Goal: Task Accomplishment & Management: Complete application form

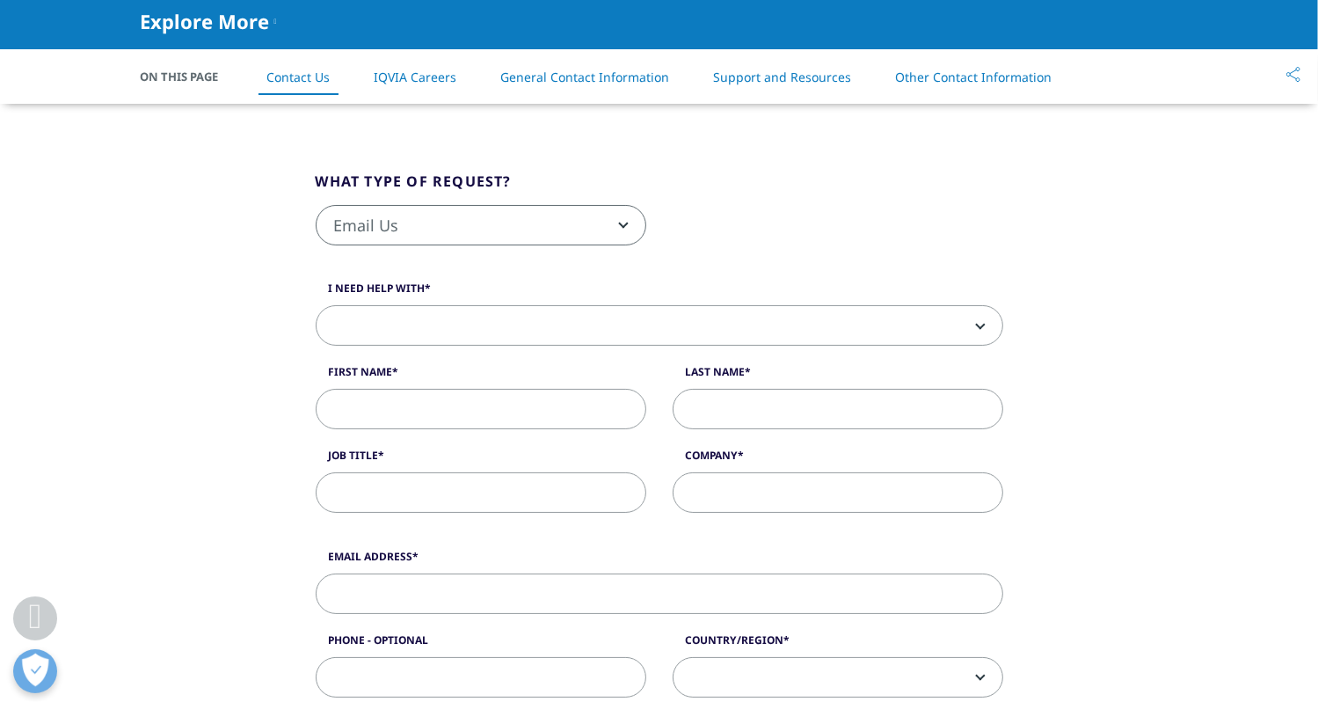
scroll to position [352, 0]
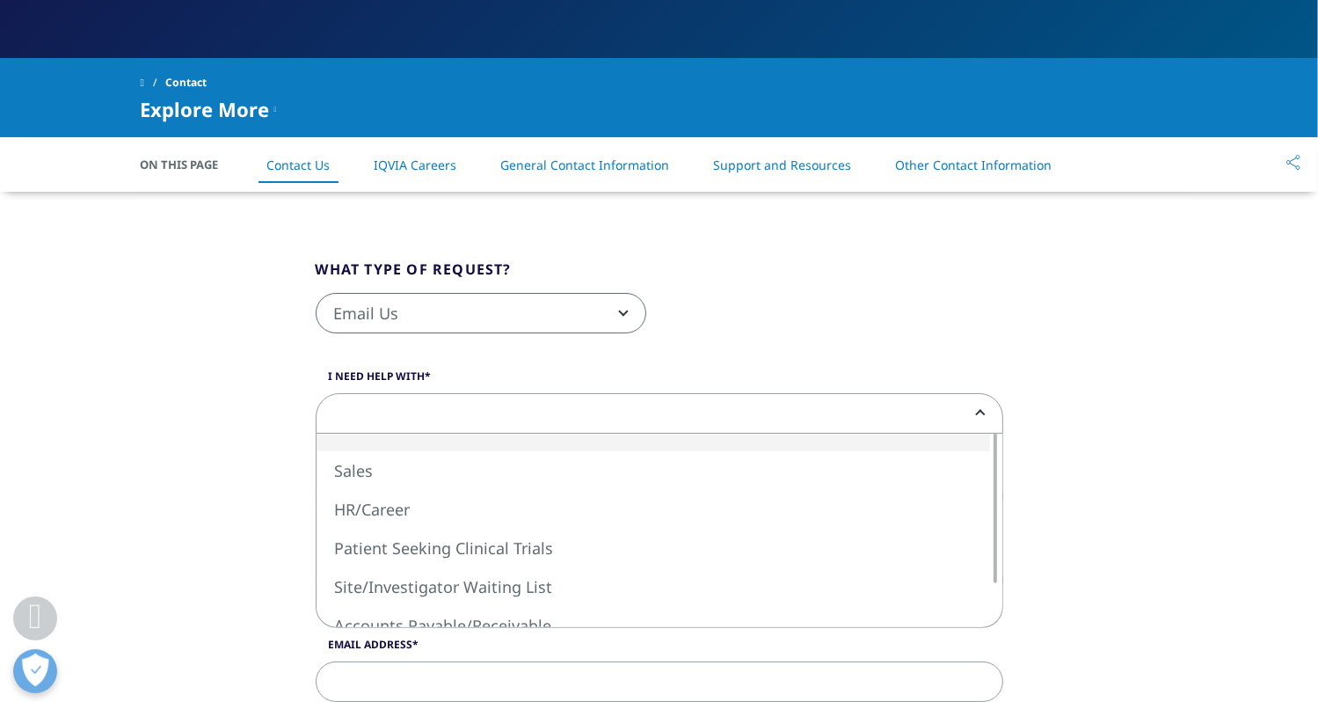
click at [886, 416] on span at bounding box center [660, 414] width 686 height 40
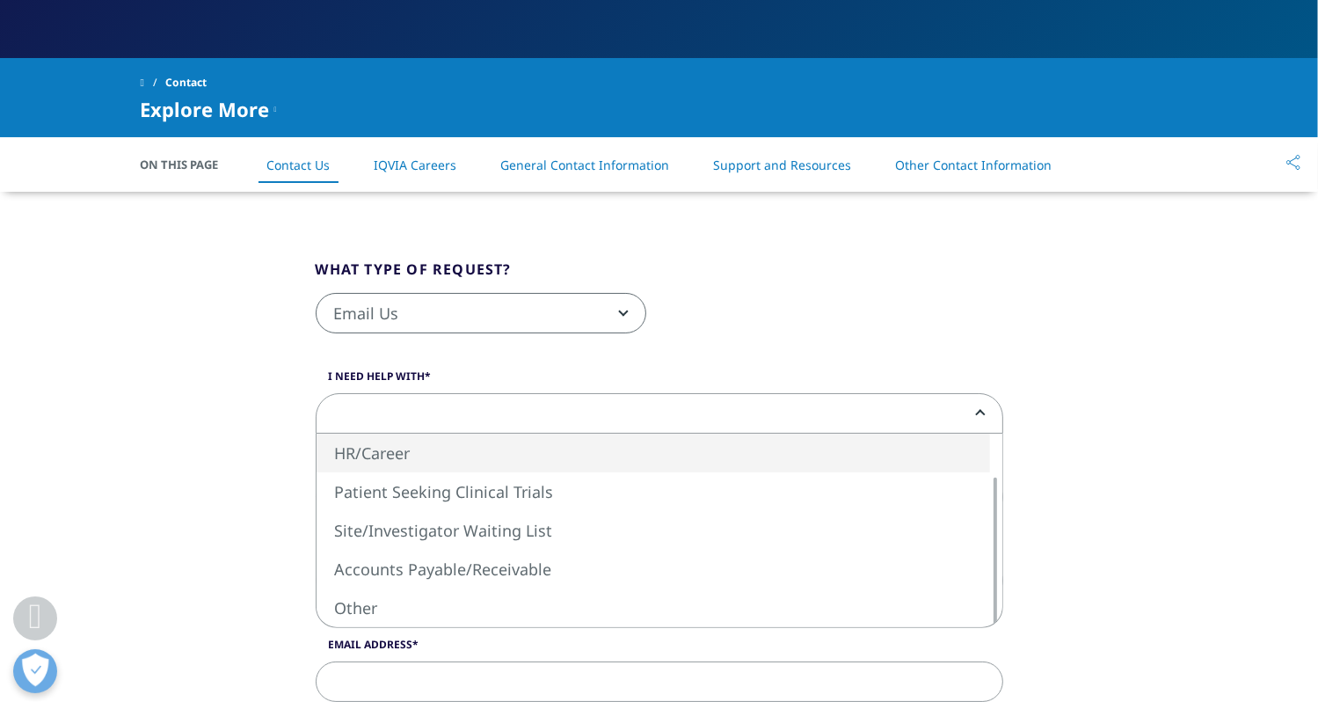
select select "HR/Career"
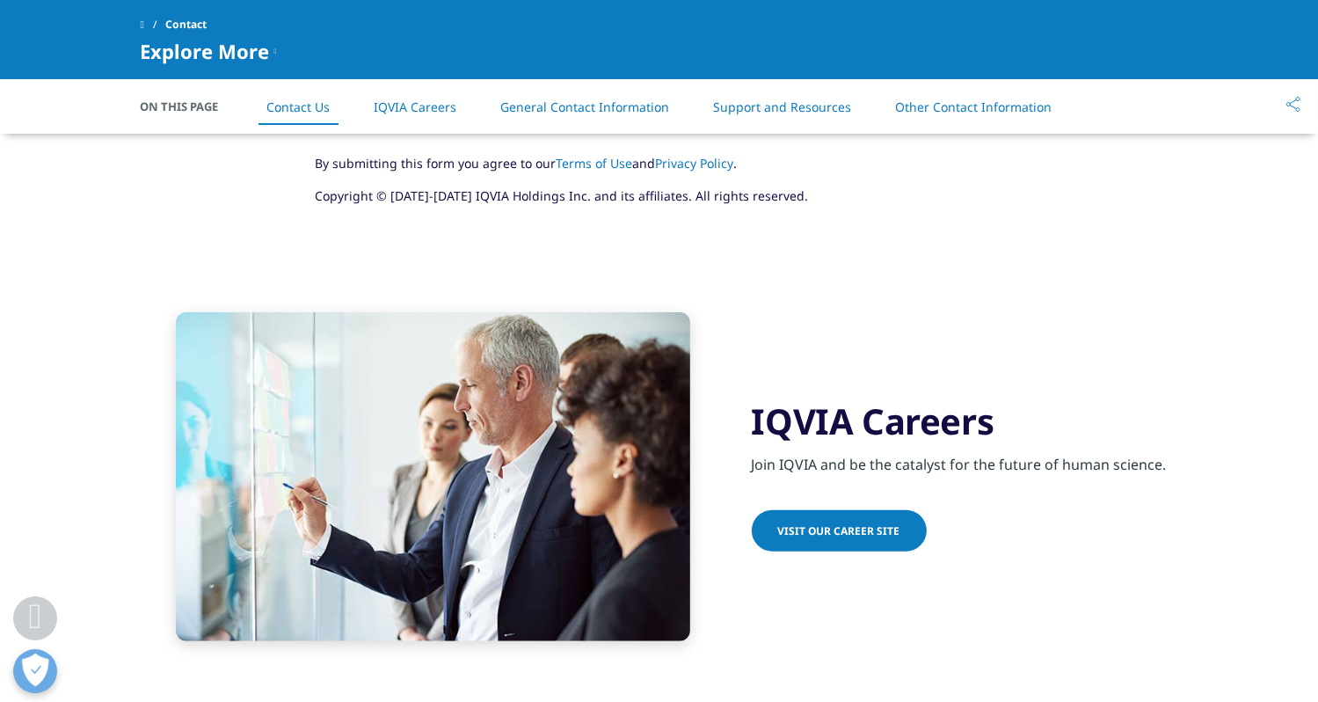
scroll to position [1407, 0]
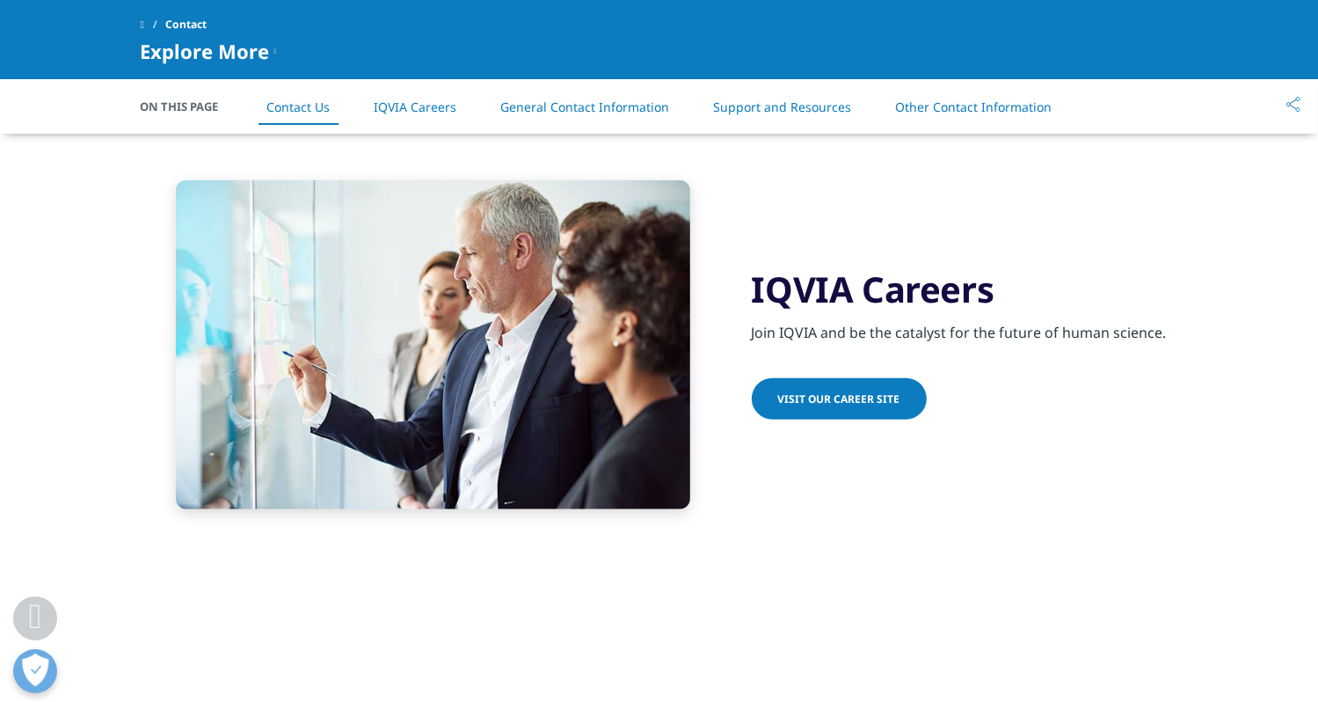
click at [825, 390] on link "Visit our Career Site" at bounding box center [839, 398] width 175 height 41
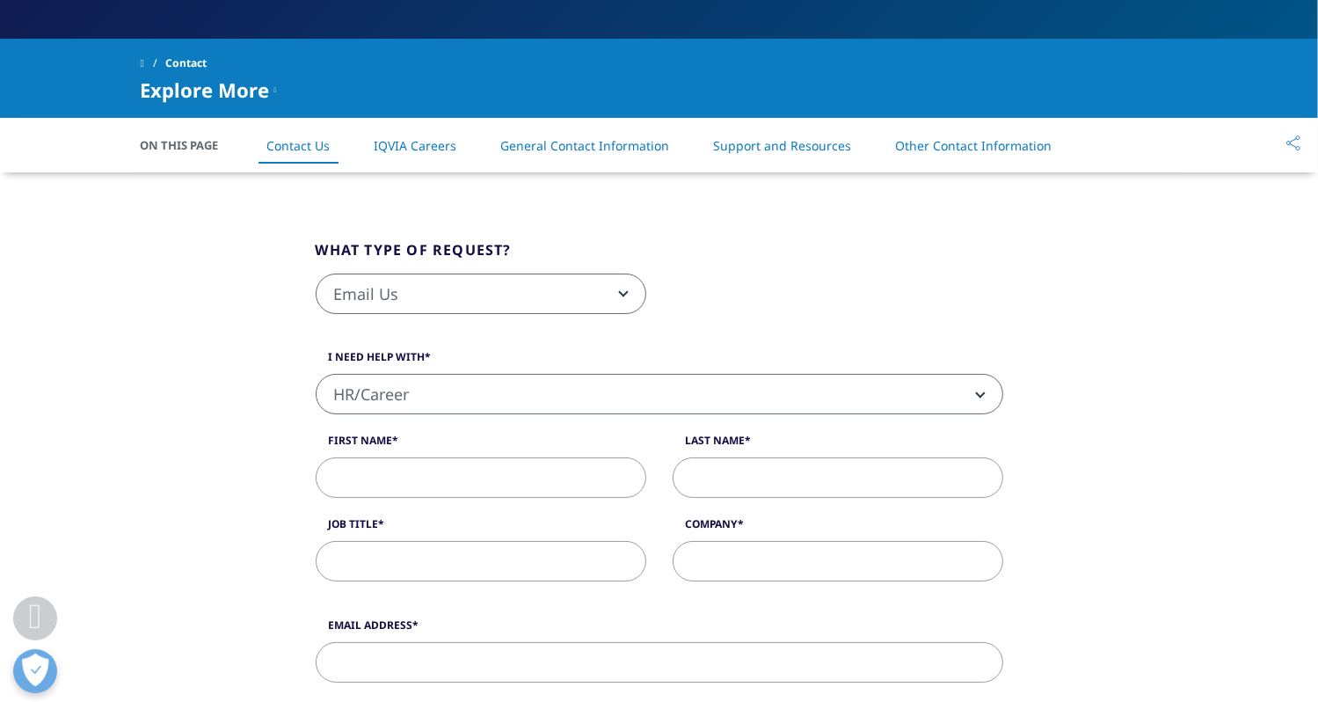
scroll to position [352, 0]
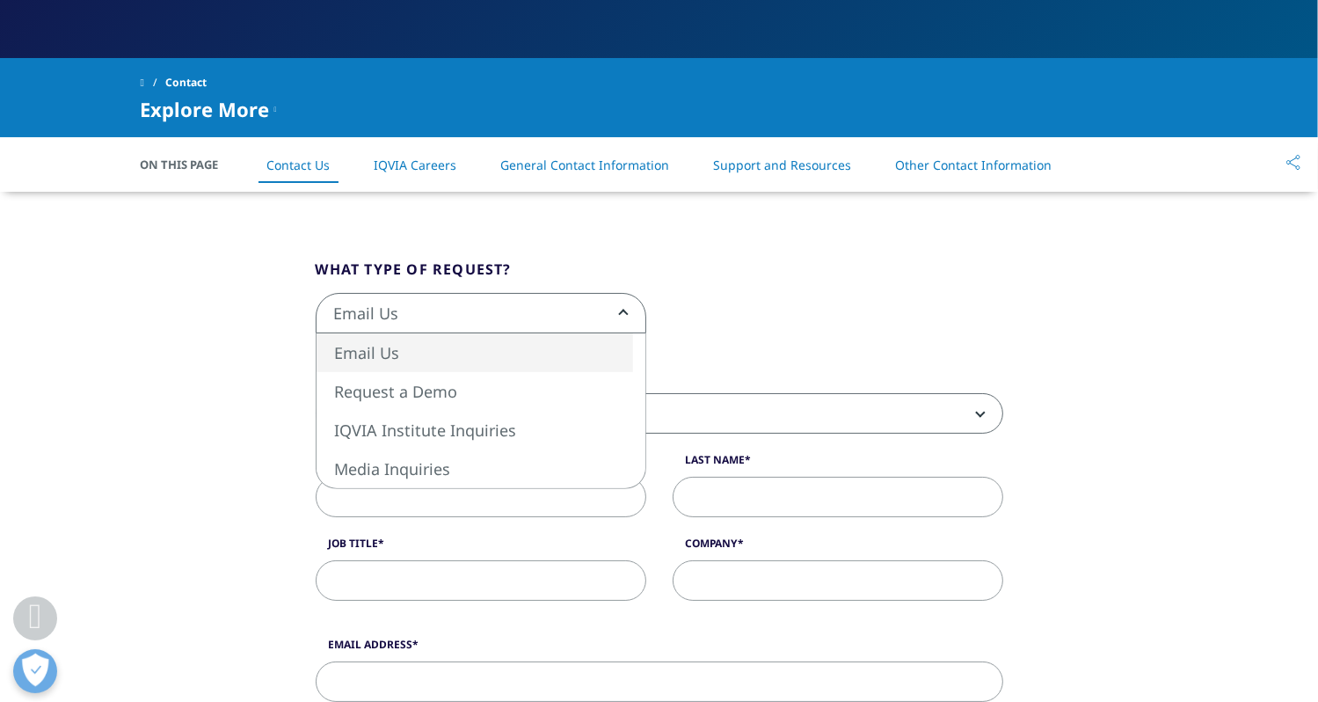
click at [552, 321] on span "Email Us" at bounding box center [481, 314] width 329 height 40
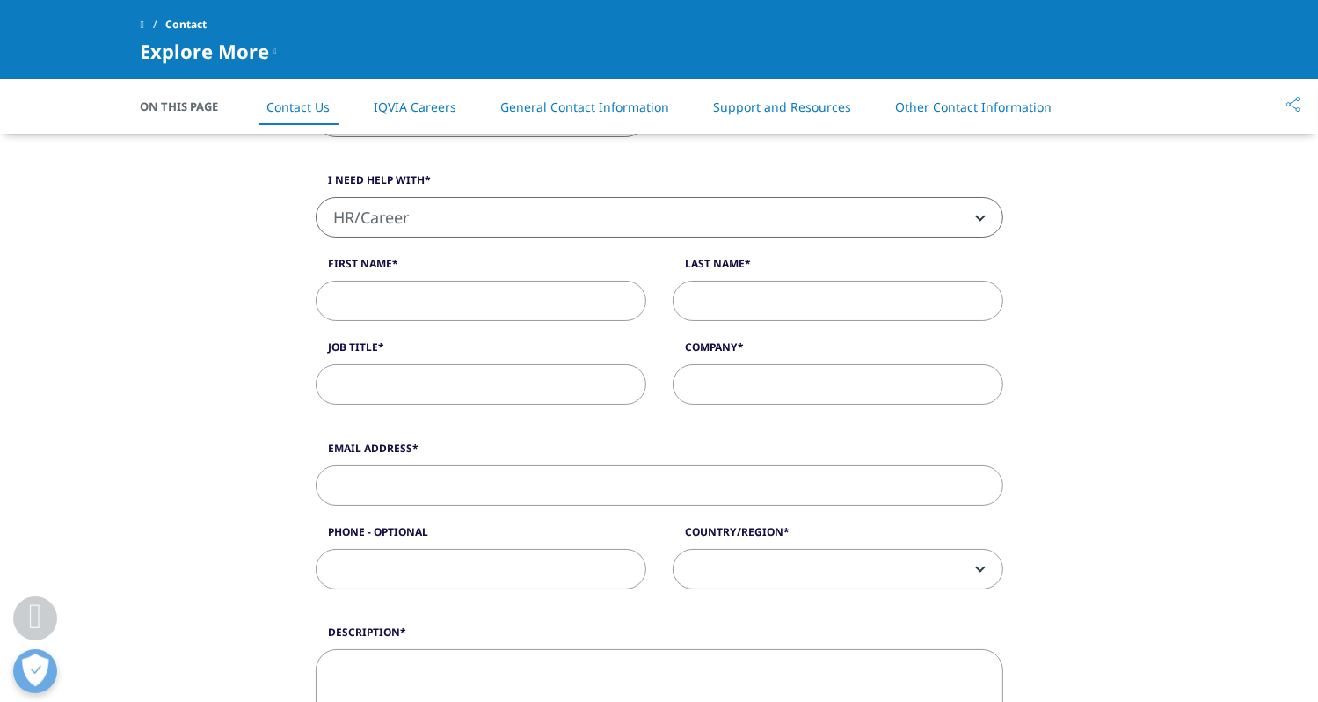
scroll to position [528, 0]
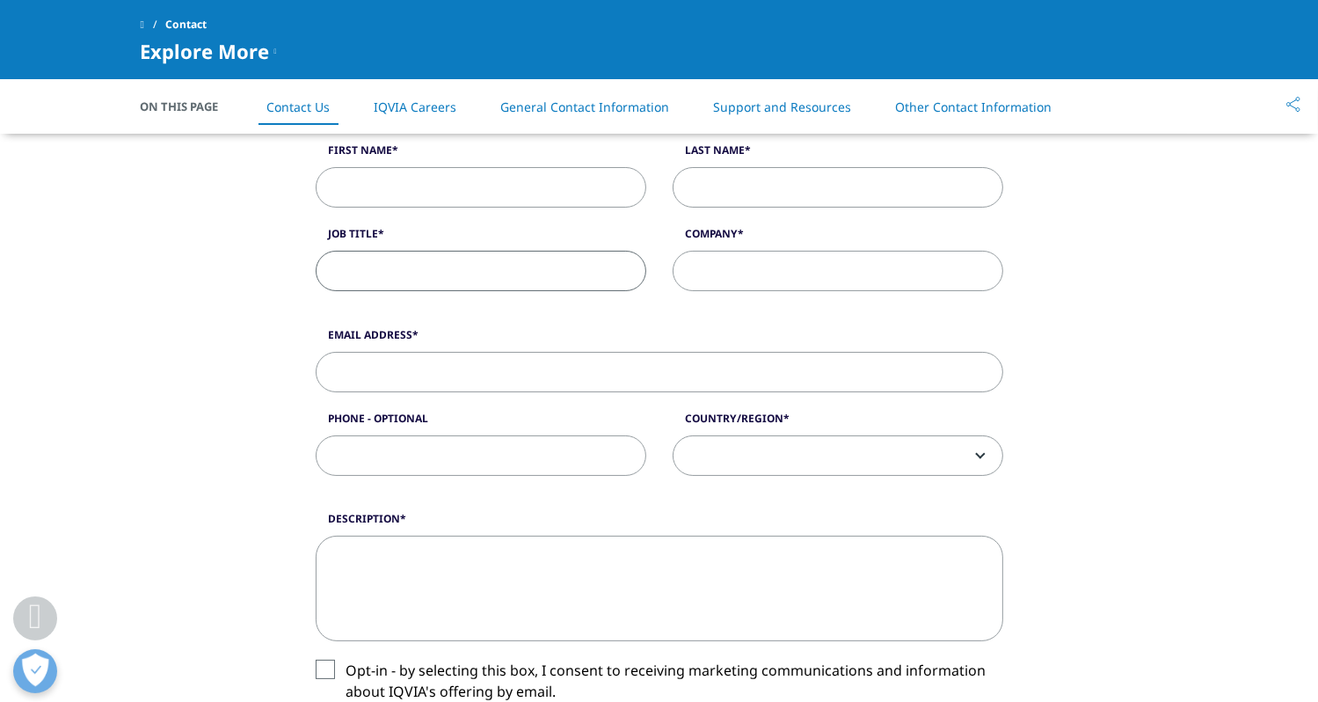
click at [538, 268] on input "Job Title" at bounding box center [481, 271] width 331 height 40
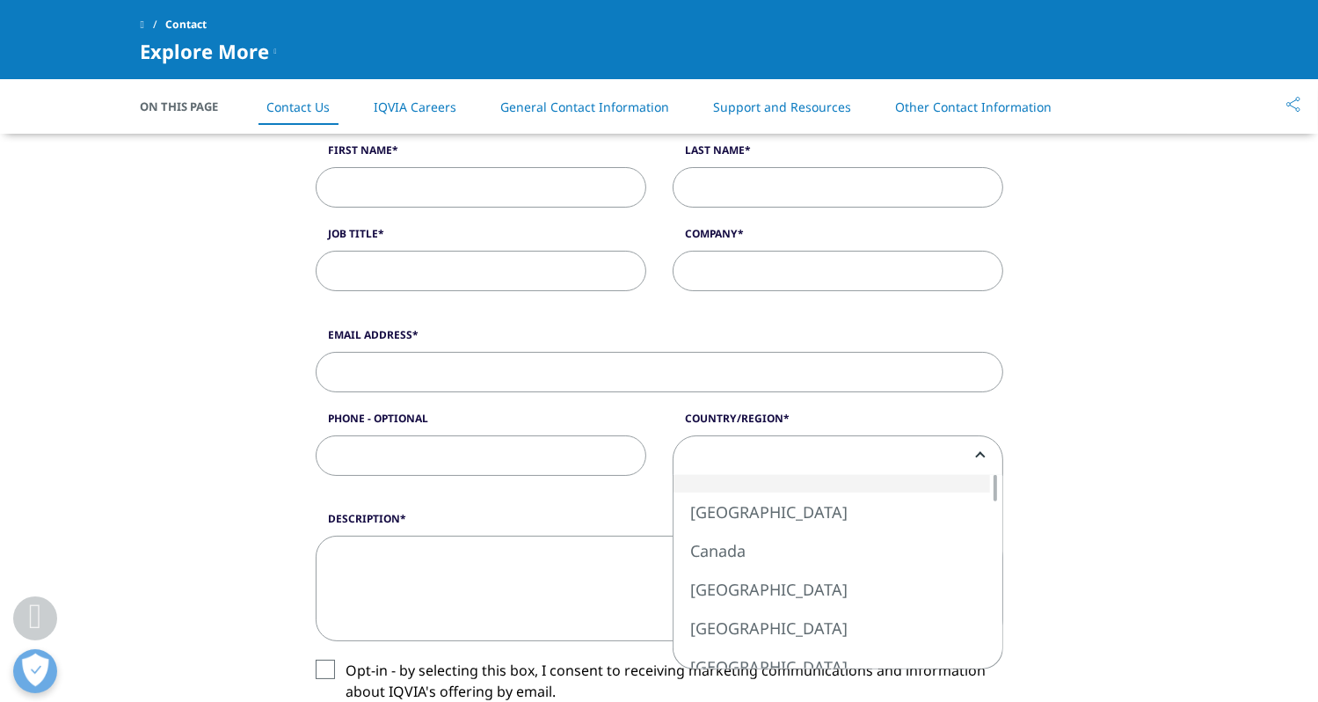
click at [920, 451] on span at bounding box center [838, 456] width 329 height 40
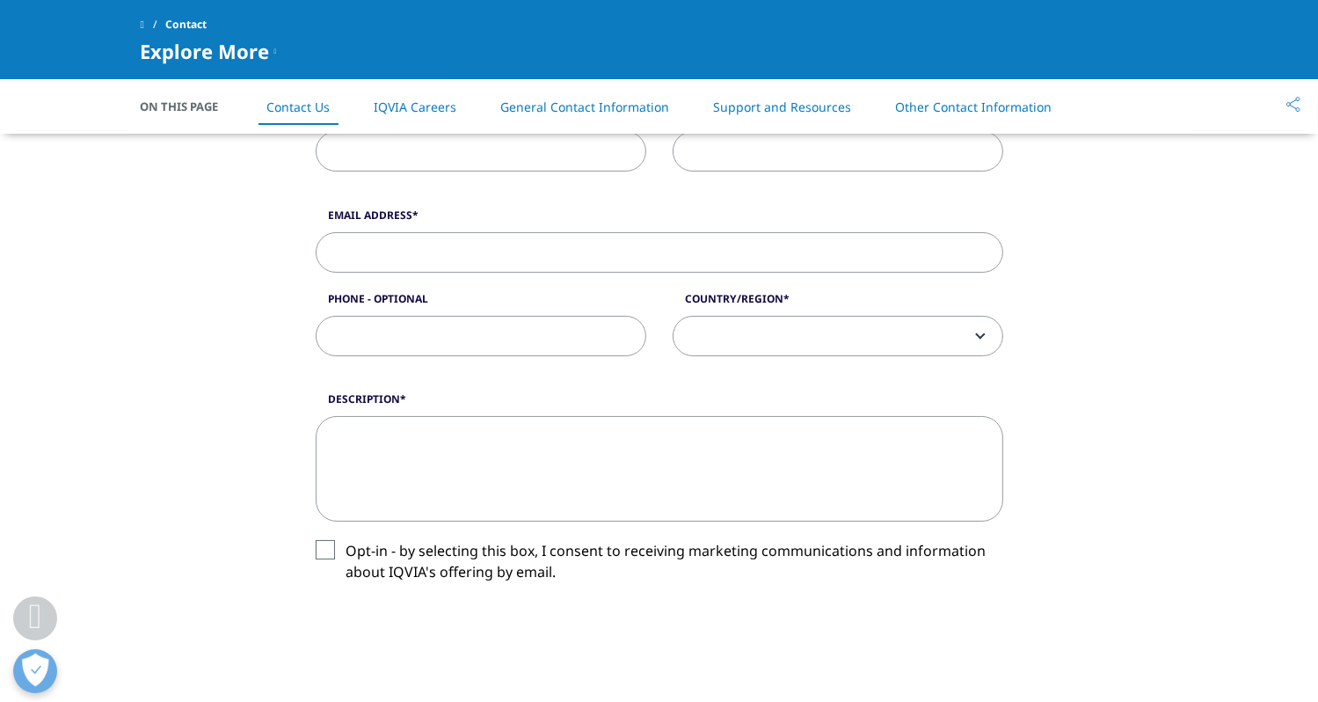
scroll to position [792, 0]
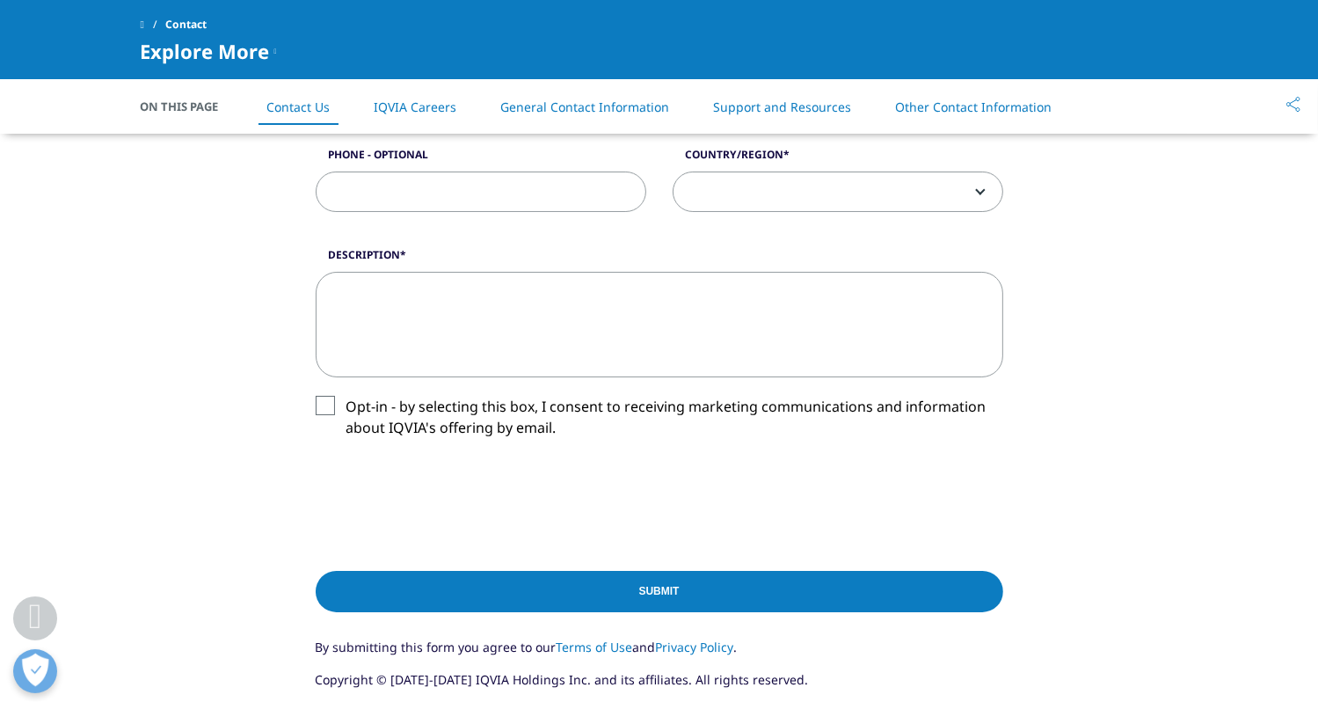
click at [443, 298] on textarea "Description" at bounding box center [660, 325] width 688 height 106
paste textarea "Initiative Application – Leadership Opportunities in Healthcare | Simone Machad…"
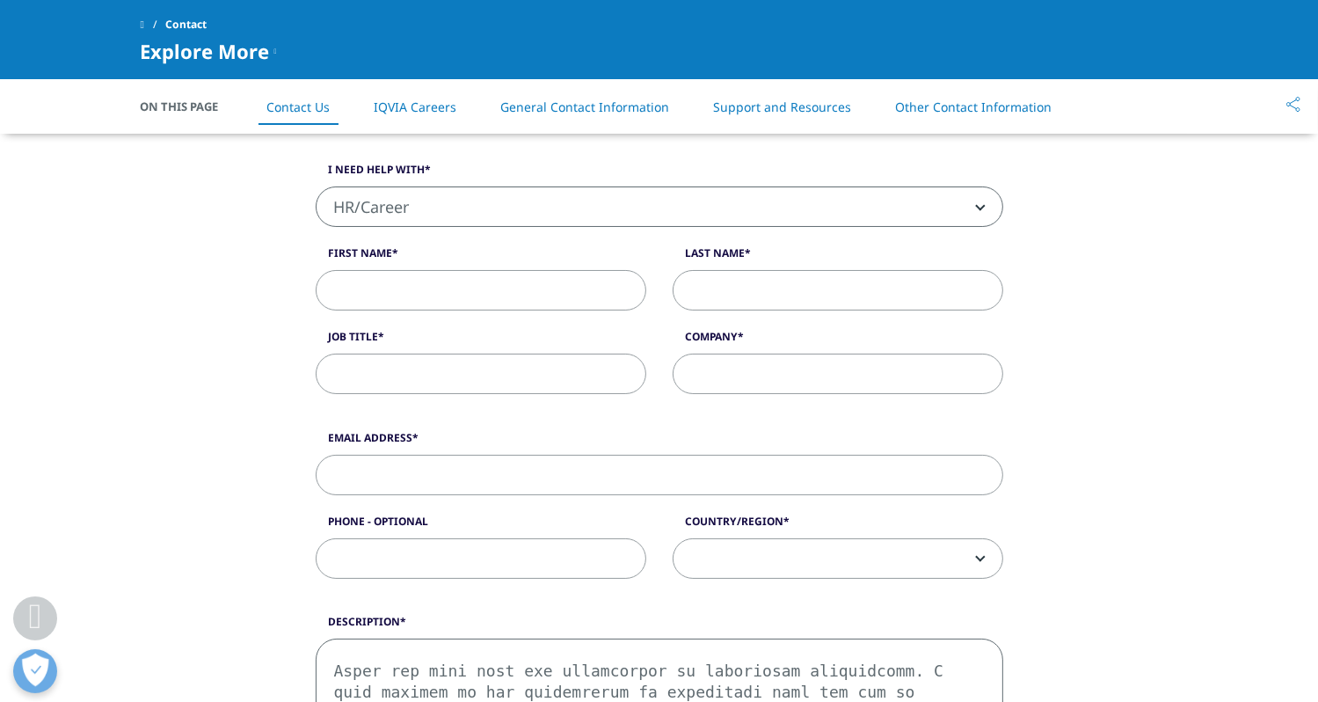
scroll to position [528, 0]
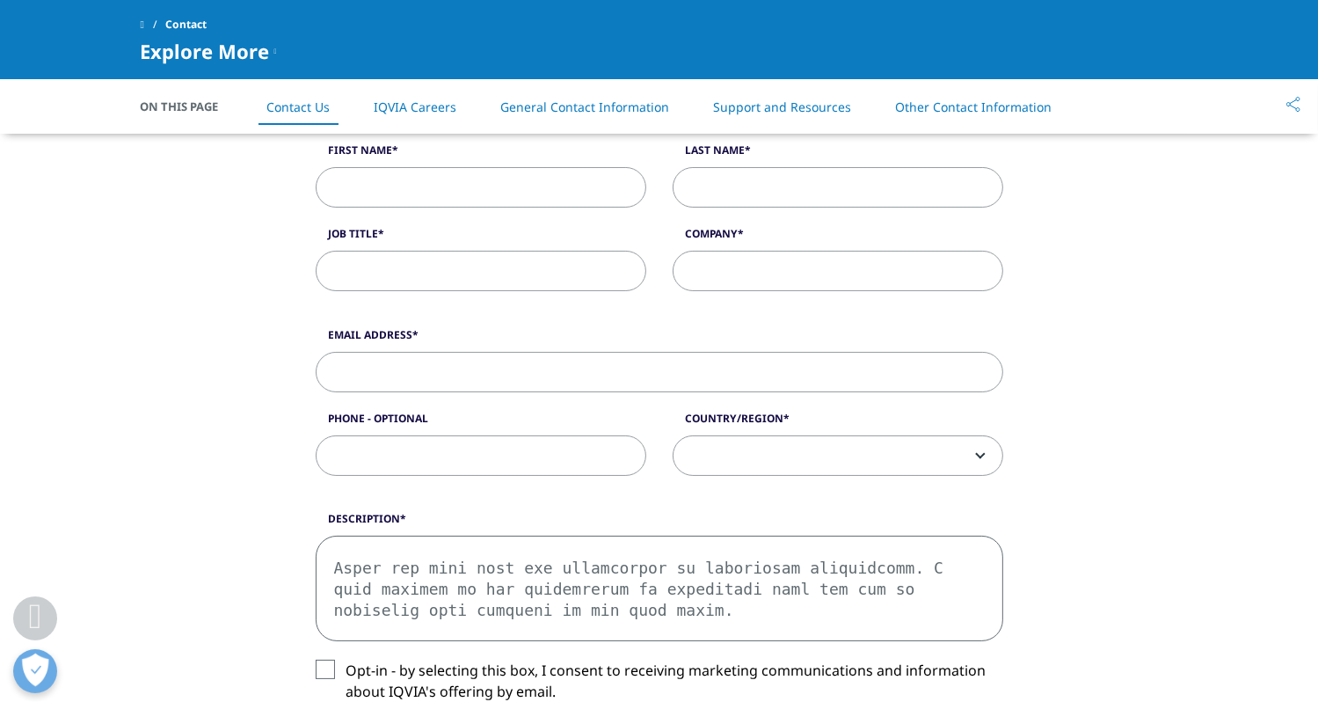
drag, startPoint x: 464, startPoint y: 627, endPoint x: 311, endPoint y: 478, distance: 213.9
click at [316, 478] on form "What type of request? Email Us Request a Demo IQVIA Institute Inquiries Media I…" at bounding box center [660, 458] width 688 height 1018
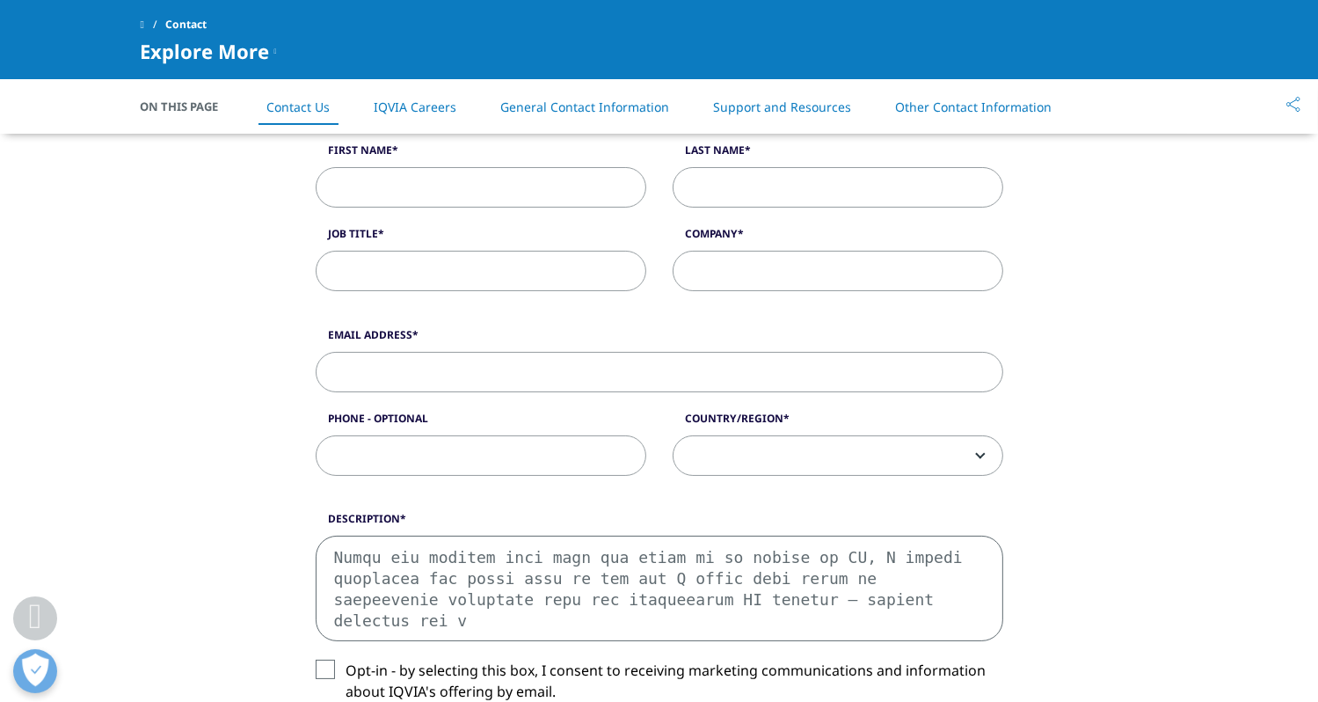
scroll to position [600, 0]
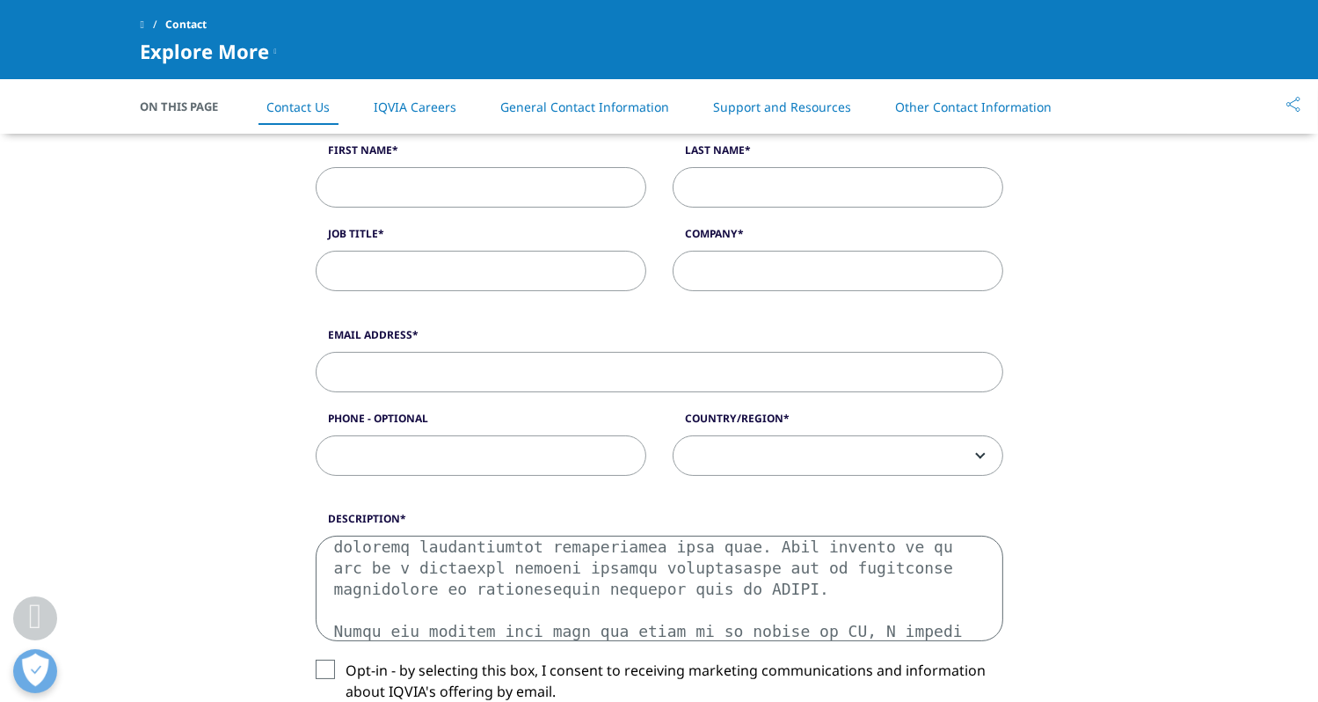
drag, startPoint x: 923, startPoint y: 631, endPoint x: 316, endPoint y: 536, distance: 615.0
click at [316, 536] on div "Description" at bounding box center [660, 576] width 714 height 130
type textarea "Initiative Application – Leadership Opportunities in Healthcare | Simone Machad…"
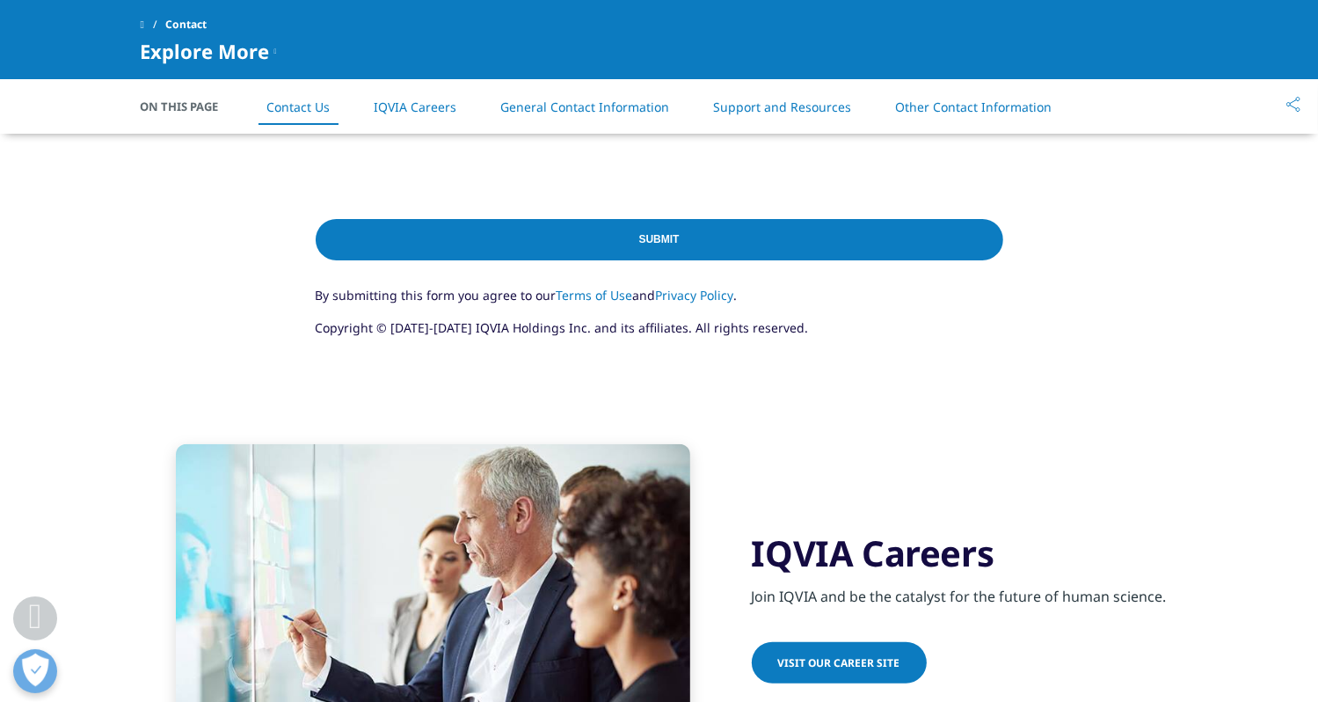
scroll to position [1439, 0]
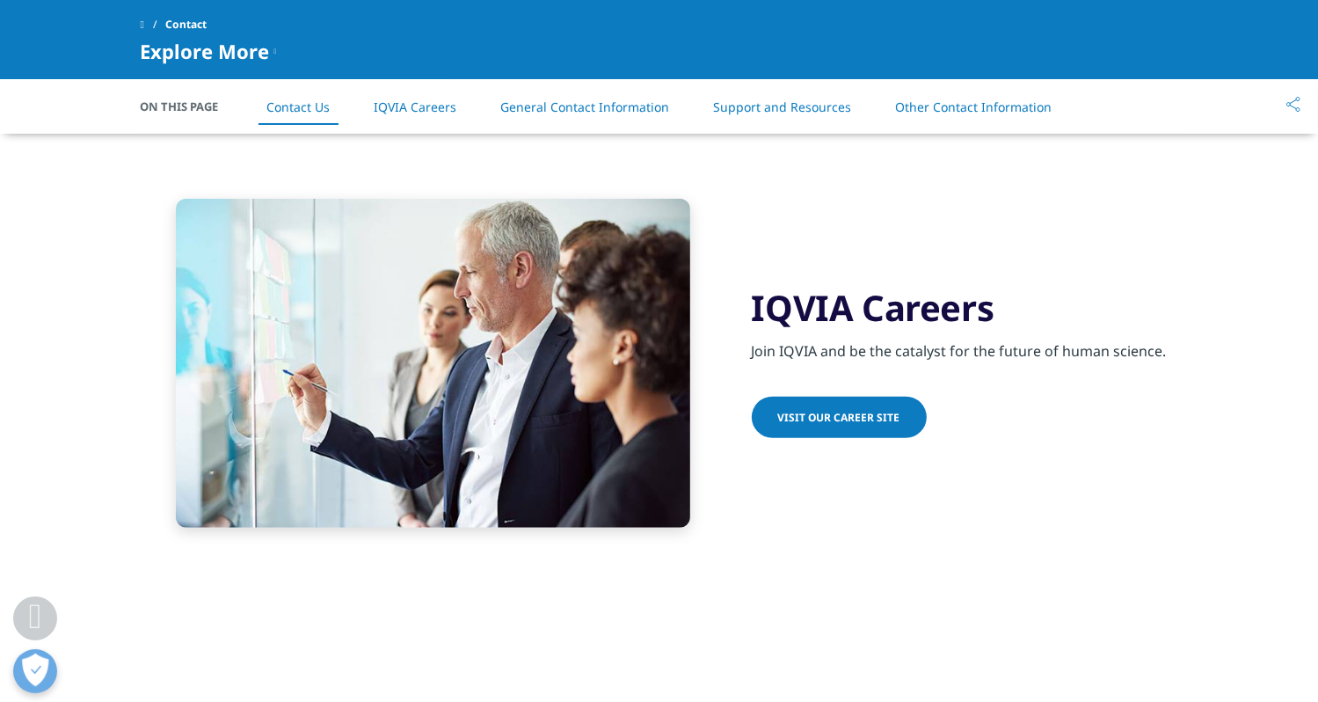
drag, startPoint x: 328, startPoint y: 555, endPoint x: 757, endPoint y: 717, distance: 458.7
click at [757, 701] on html "Clear Search Loading Language Choose a Region Contact Us" at bounding box center [659, 442] width 1318 height 3663
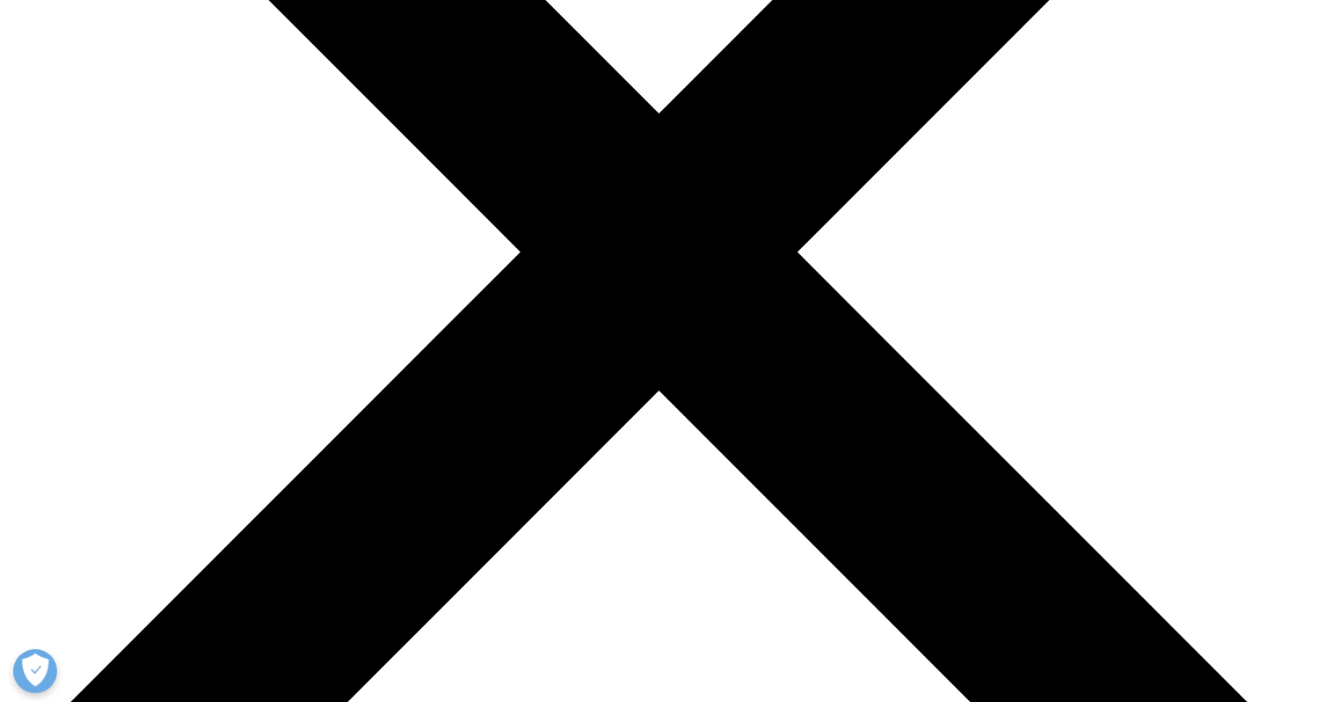
scroll to position [176, 0]
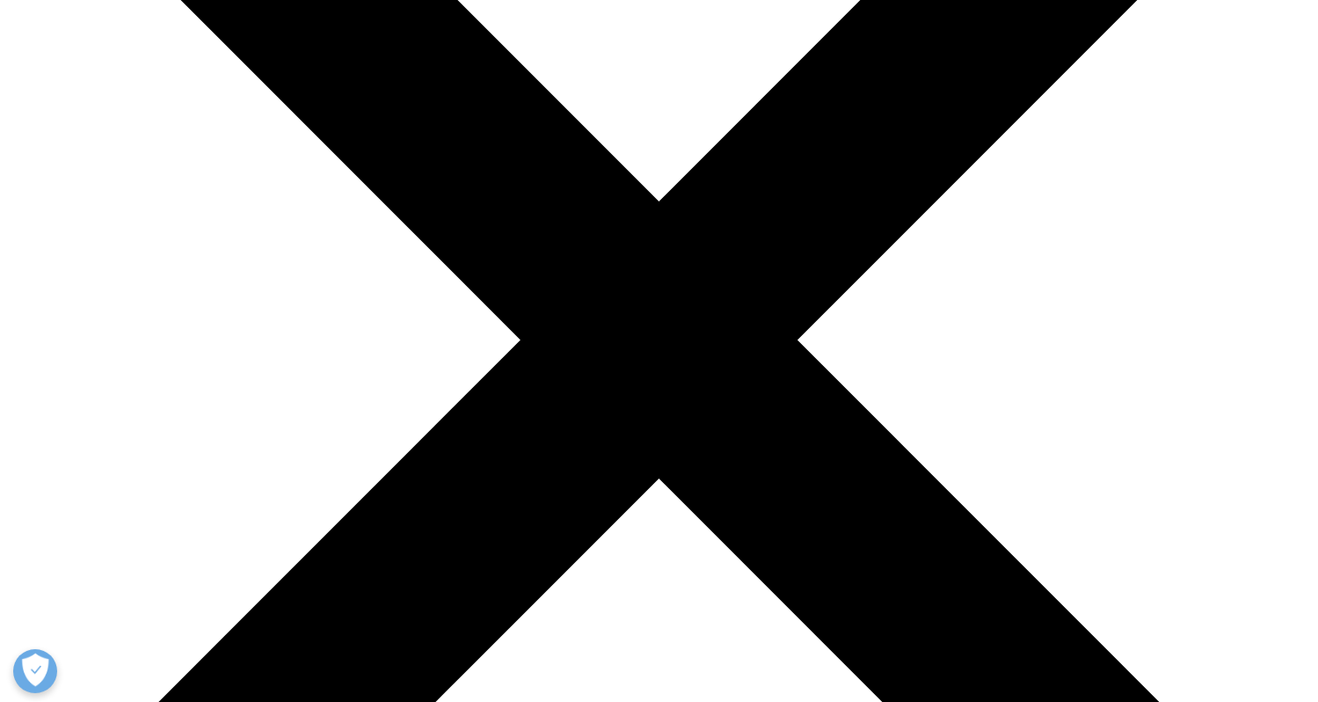
scroll to position [352, 0]
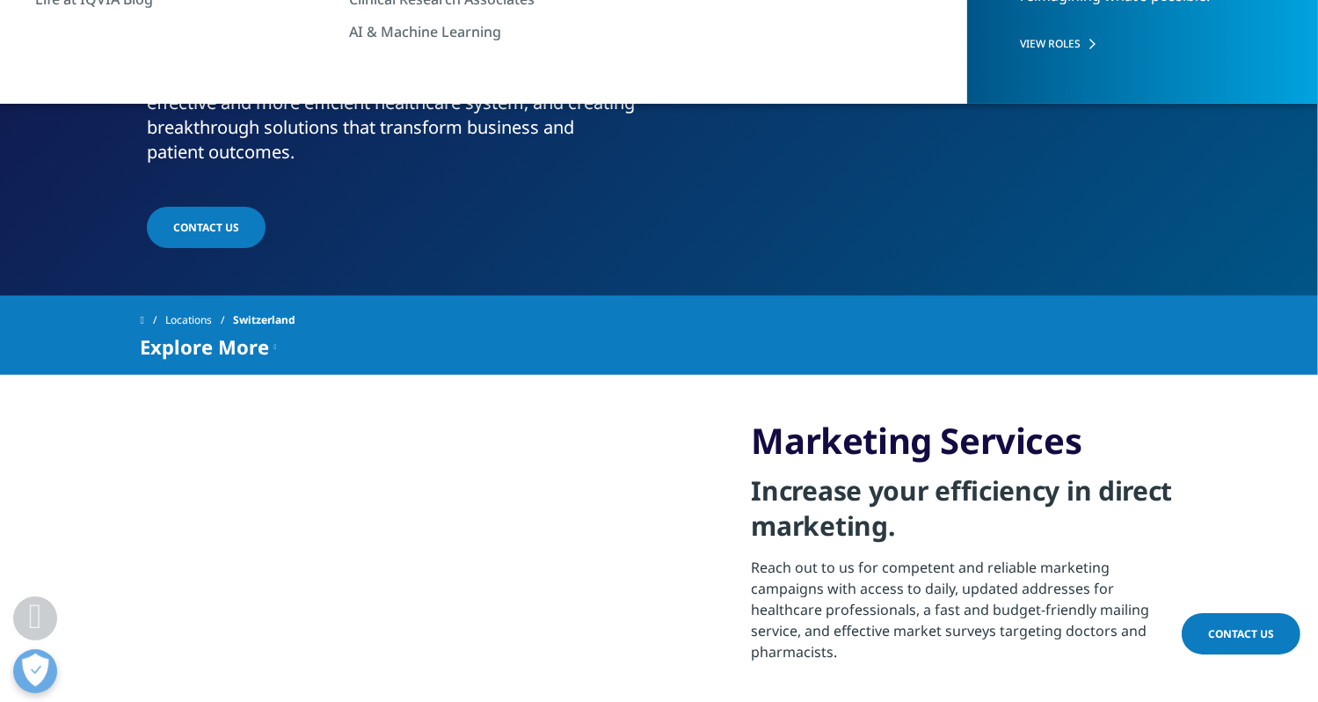
click at [186, 207] on link "Contact us" at bounding box center [206, 227] width 119 height 41
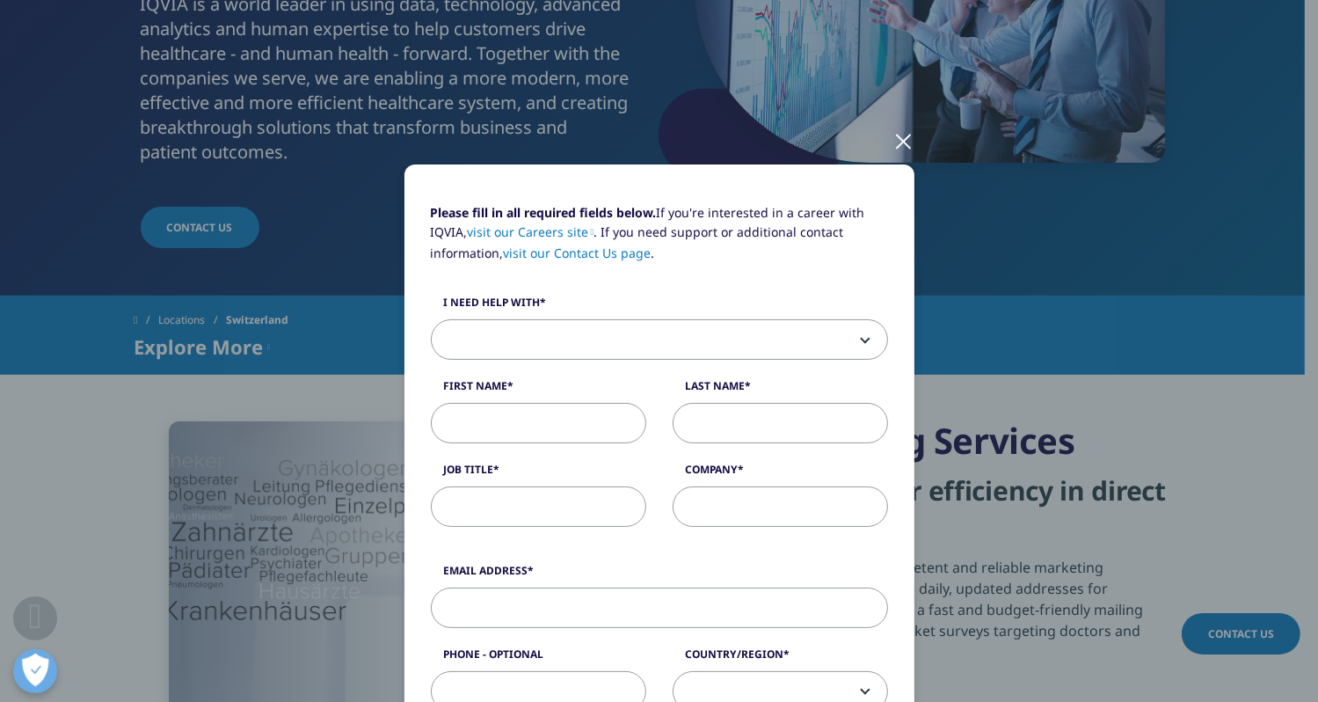
click at [661, 338] on span at bounding box center [660, 340] width 456 height 40
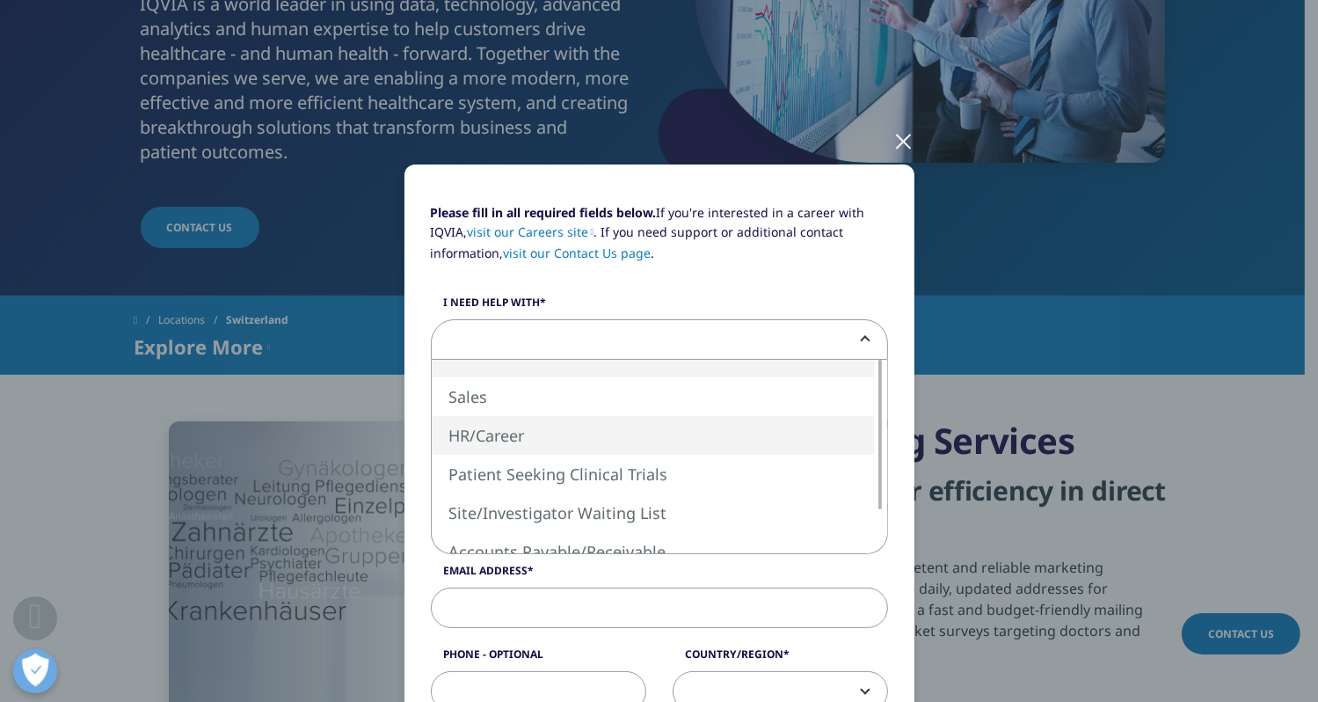
select select "HR Career"
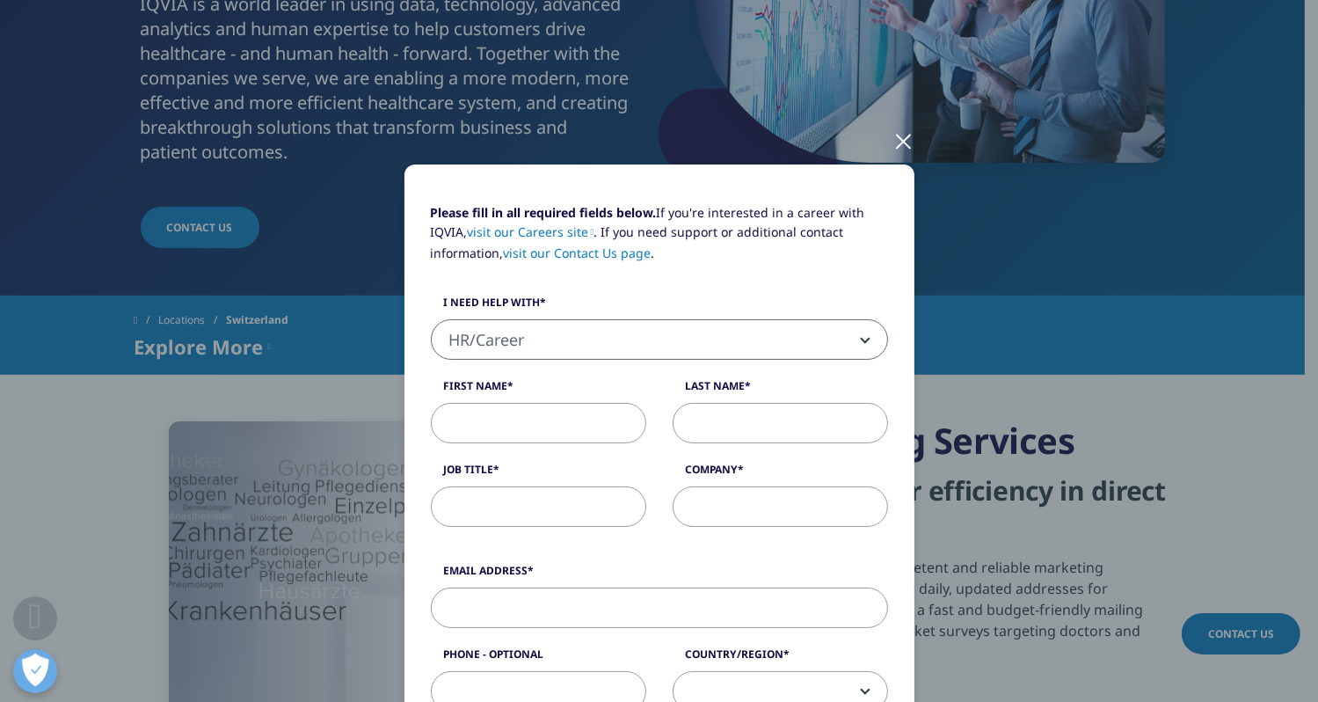
click at [579, 437] on input "First Name" at bounding box center [538, 423] width 215 height 40
type input "[PERSON_NAME]"
type input "[PERSON_NAME][EMAIL_ADDRESS][DOMAIN_NAME]"
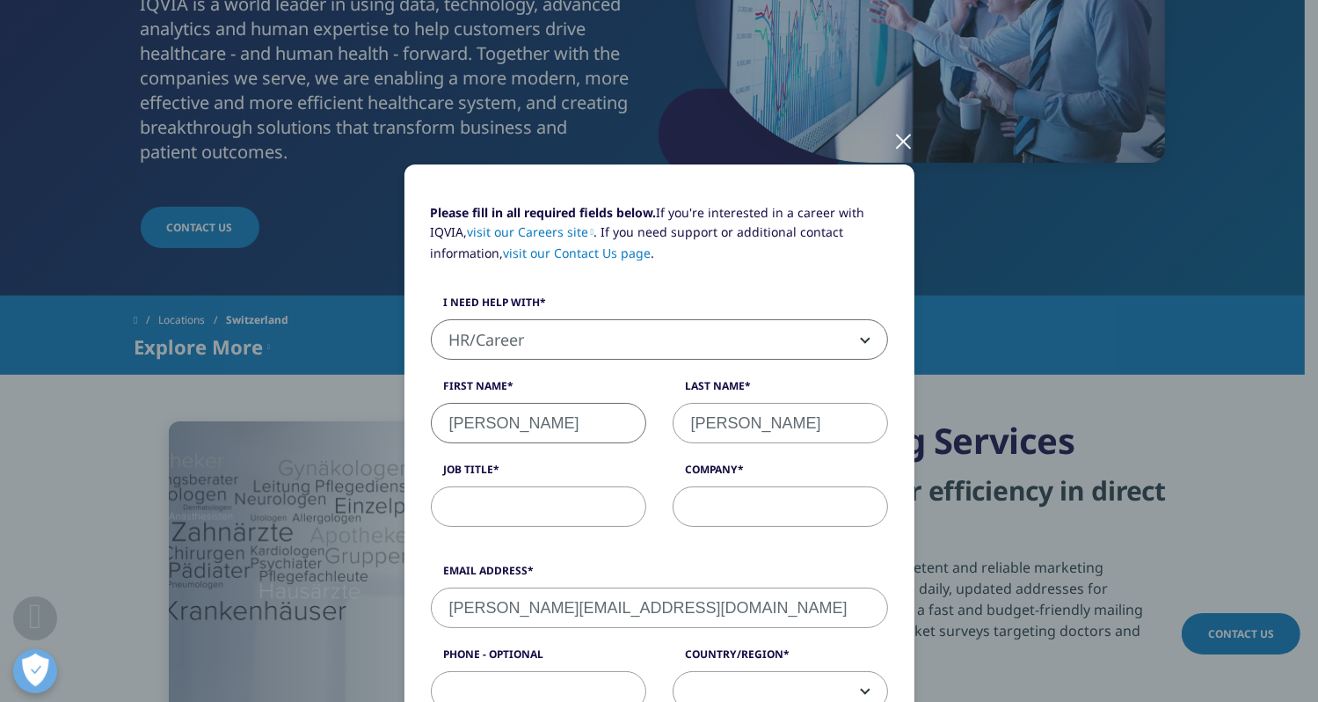
type input "0763188569"
select select "Switzerland"
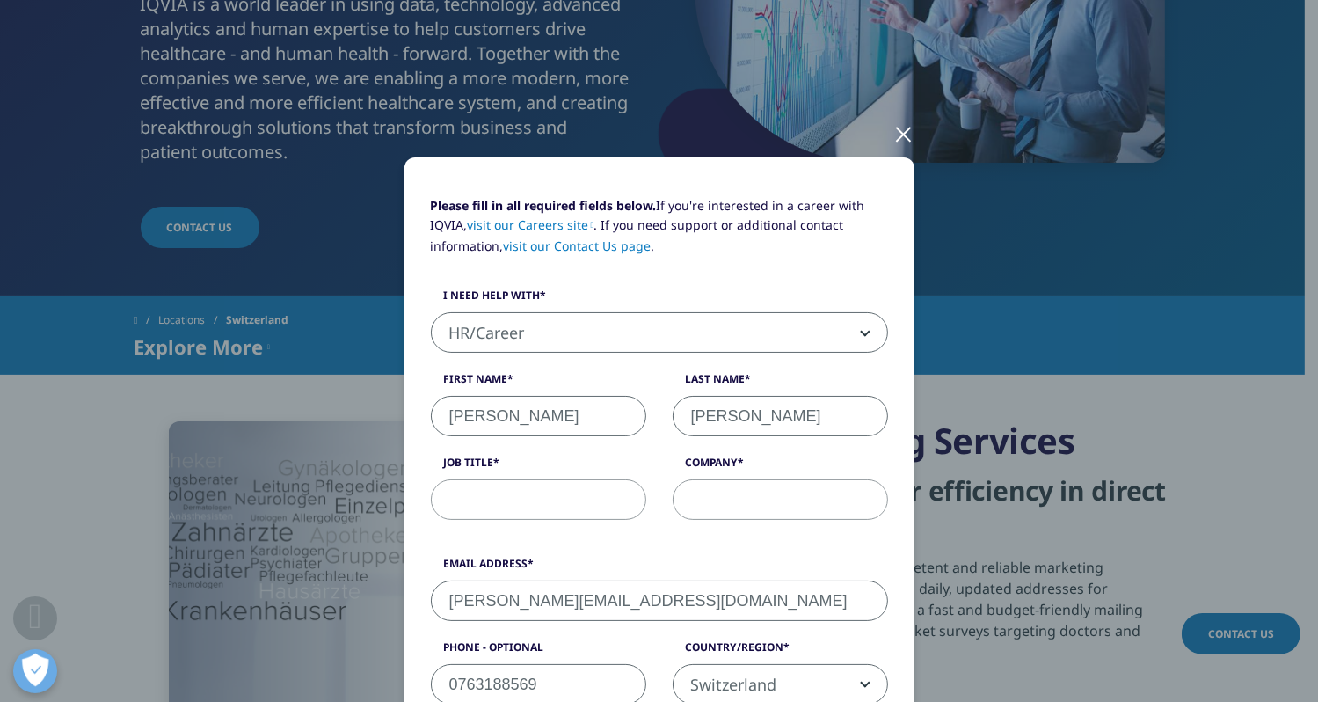
click at [526, 499] on input "Job Title" at bounding box center [538, 499] width 215 height 40
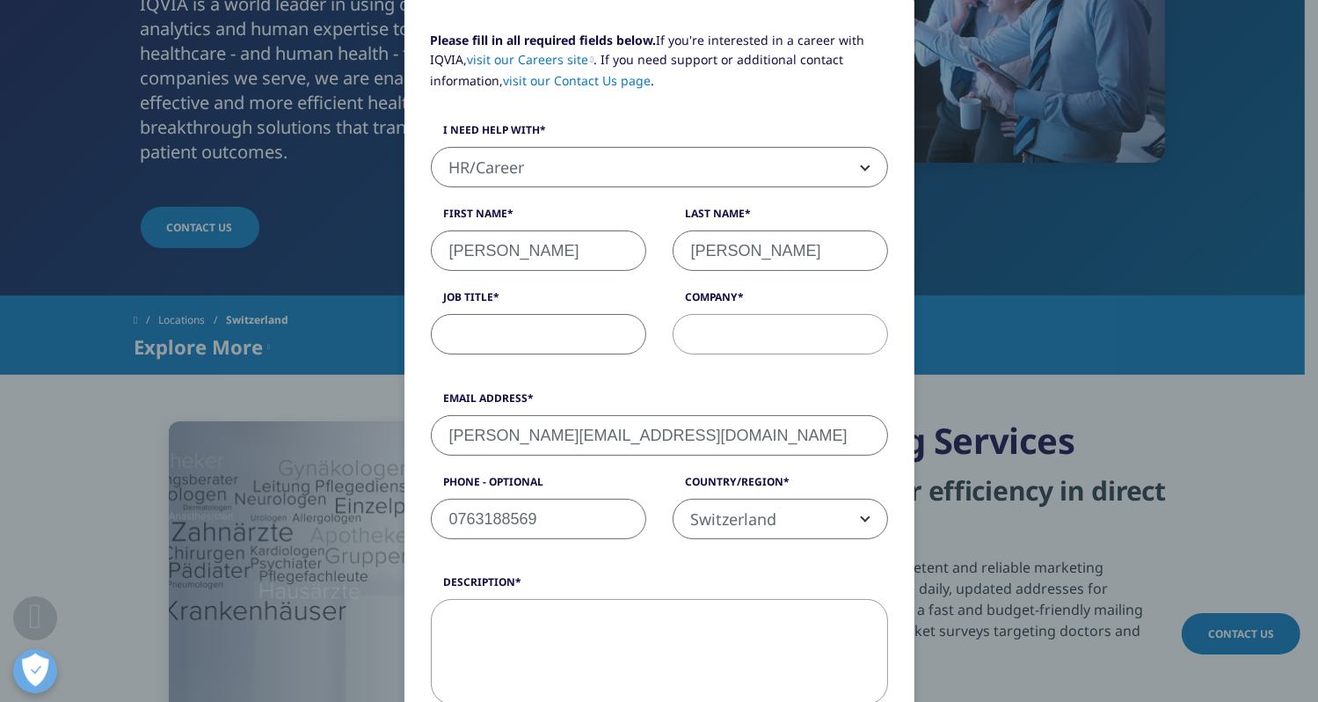
scroll to position [183, 0]
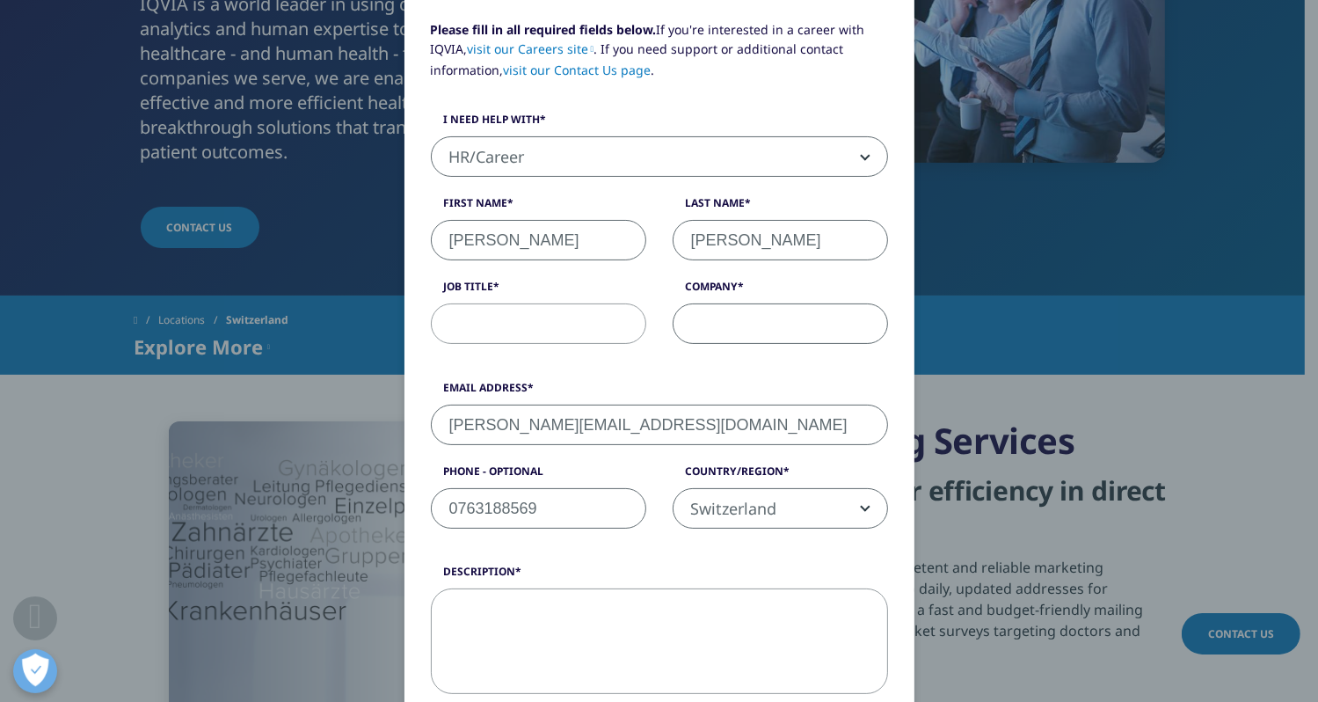
click at [704, 311] on input "Company" at bounding box center [780, 323] width 215 height 40
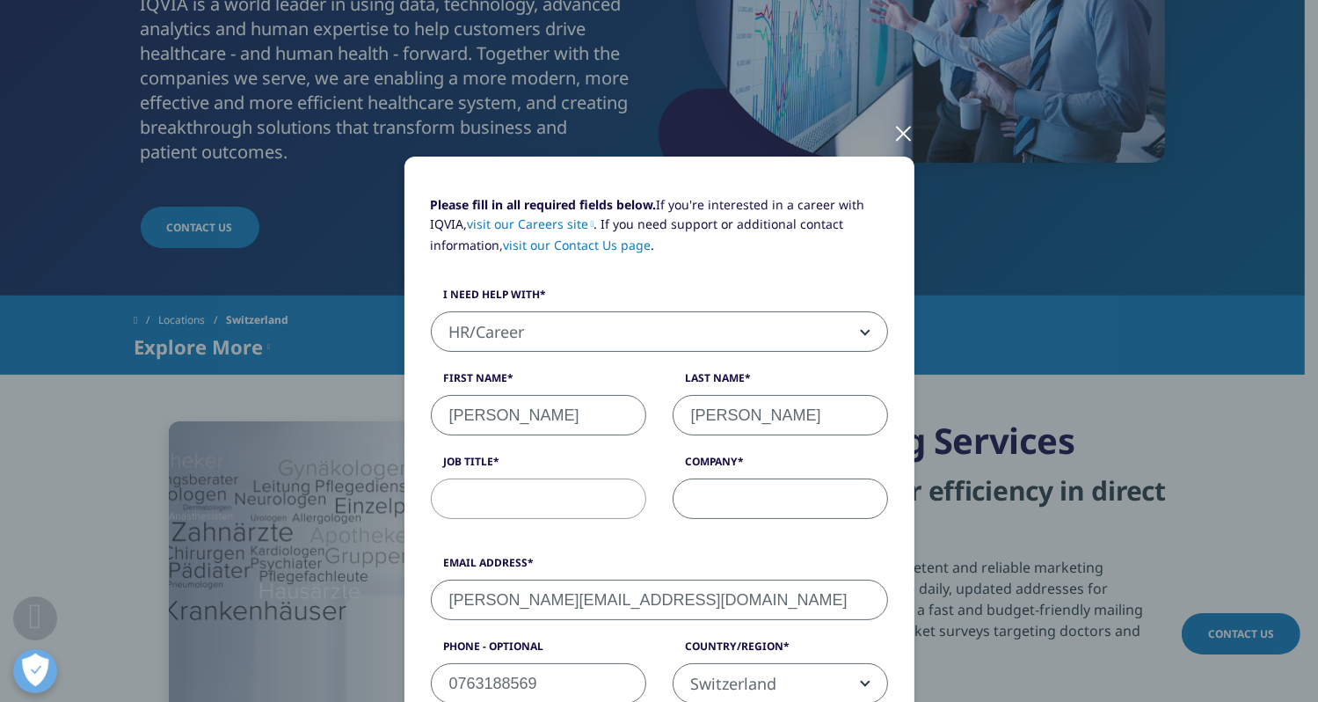
scroll to position [7, 0]
click at [607, 249] on link "visit our Contact Us page" at bounding box center [578, 245] width 148 height 17
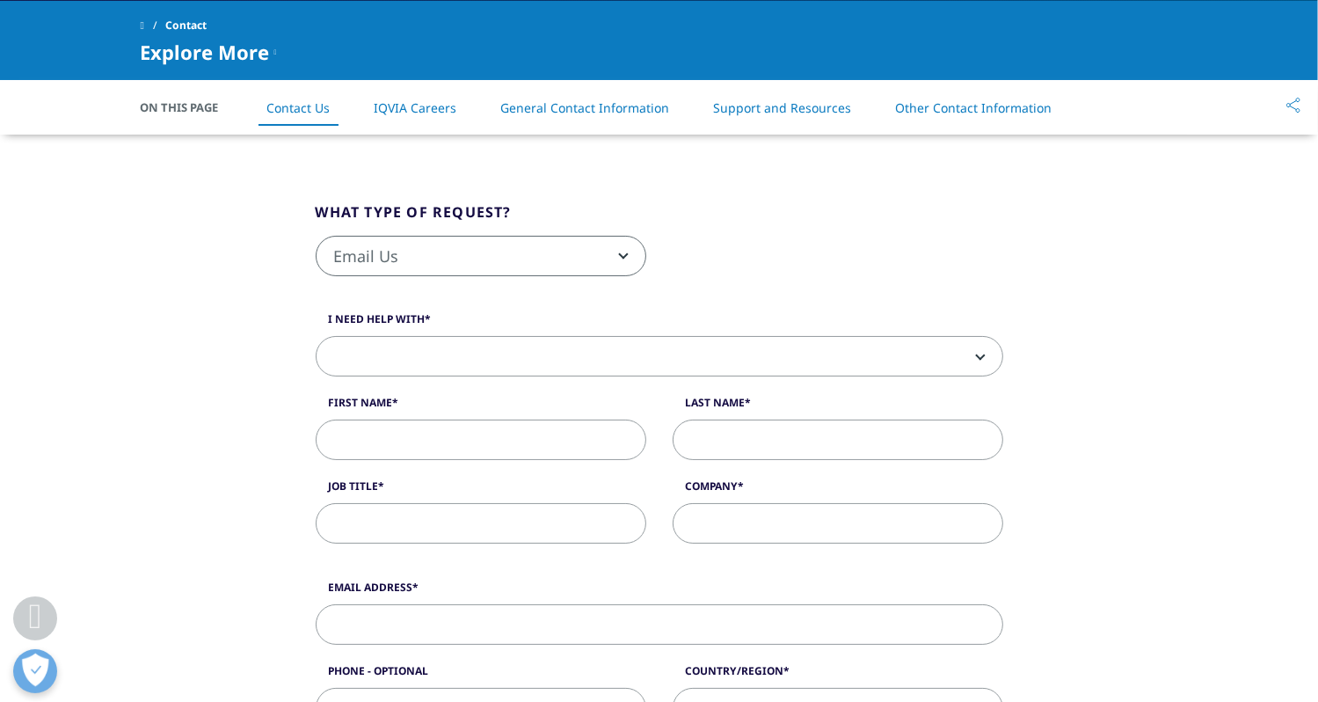
scroll to position [352, 0]
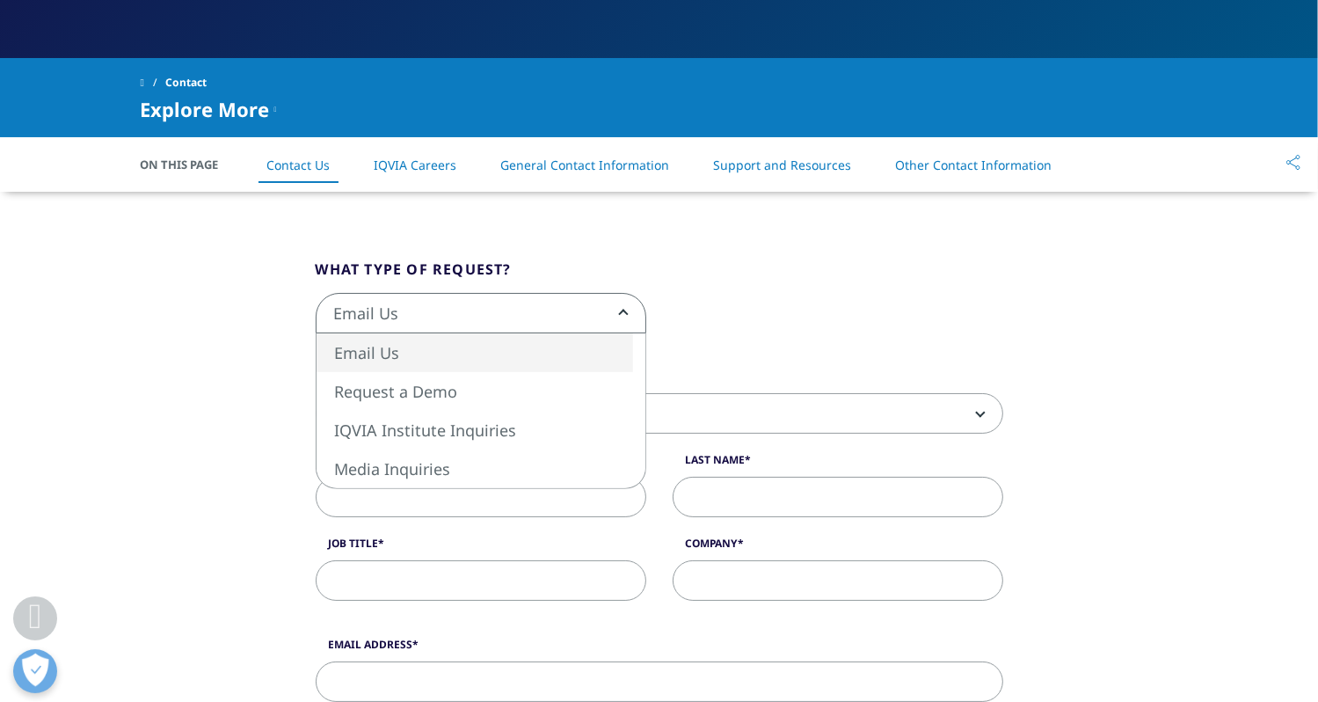
click at [542, 305] on span "Email Us" at bounding box center [481, 314] width 329 height 40
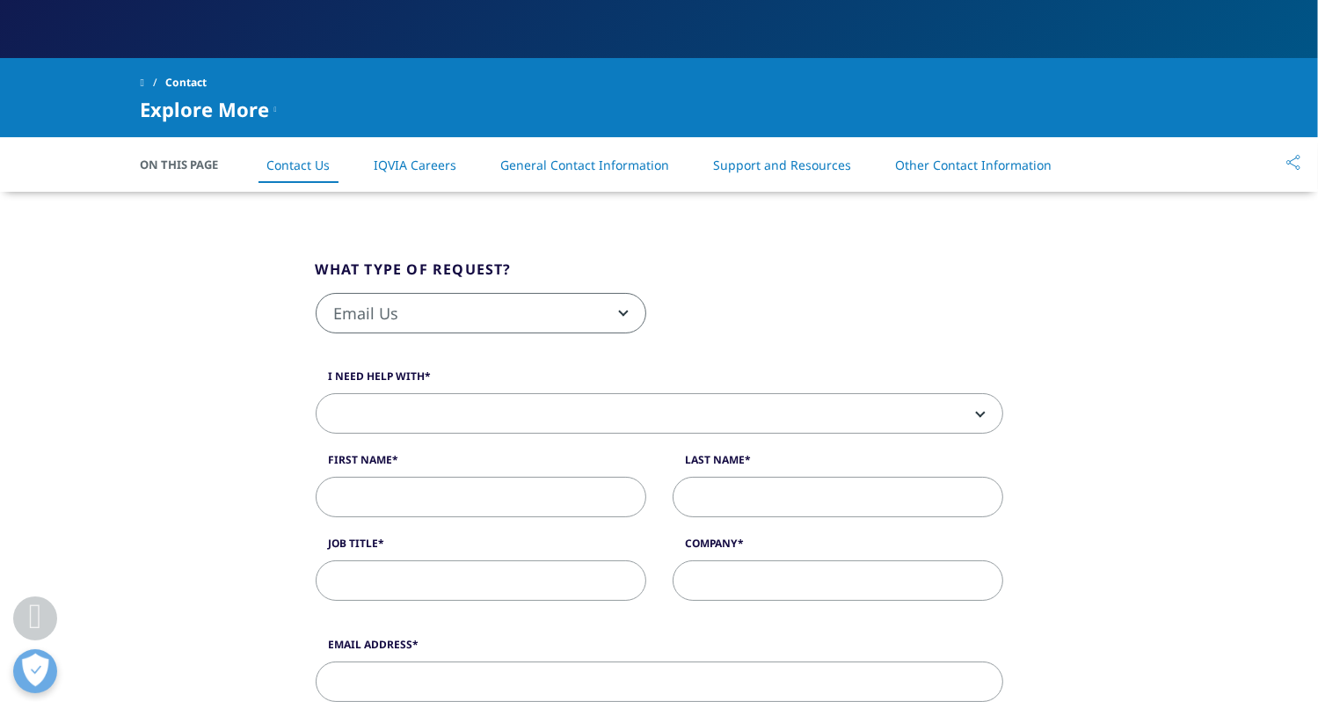
click at [450, 420] on span at bounding box center [660, 414] width 686 height 40
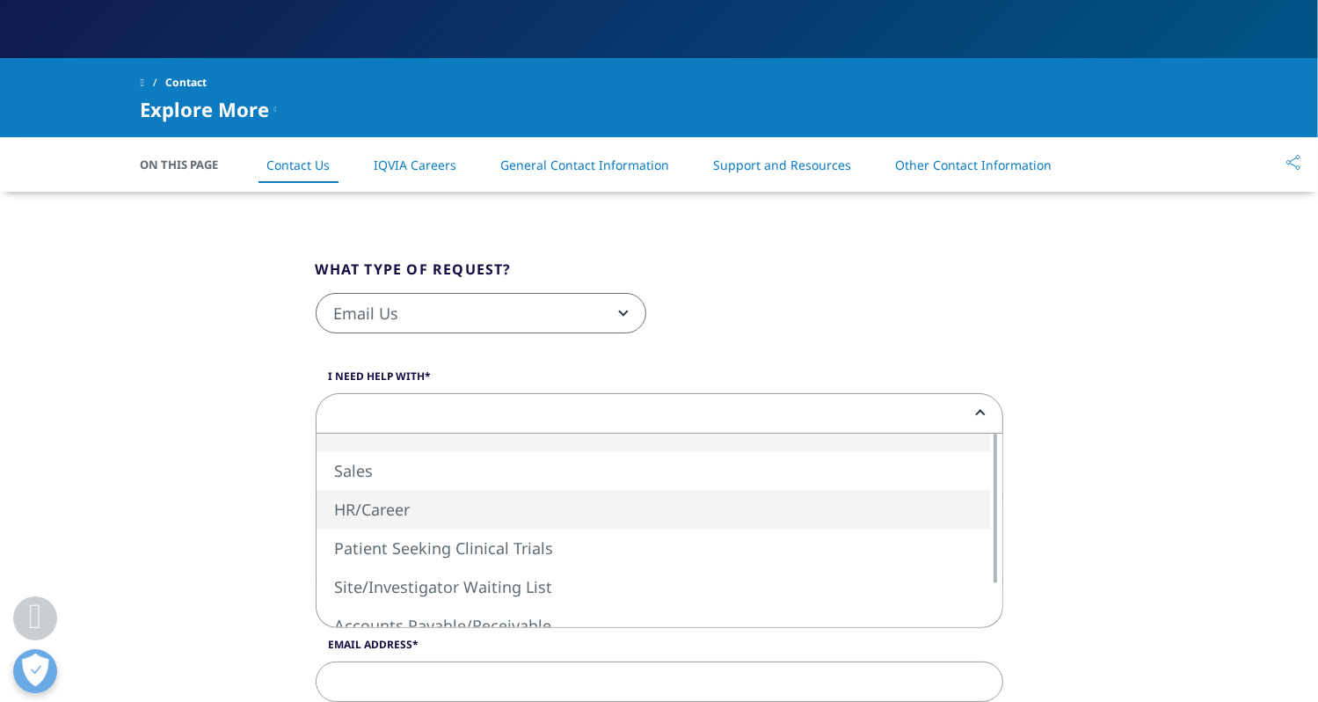
select select "HR/Career"
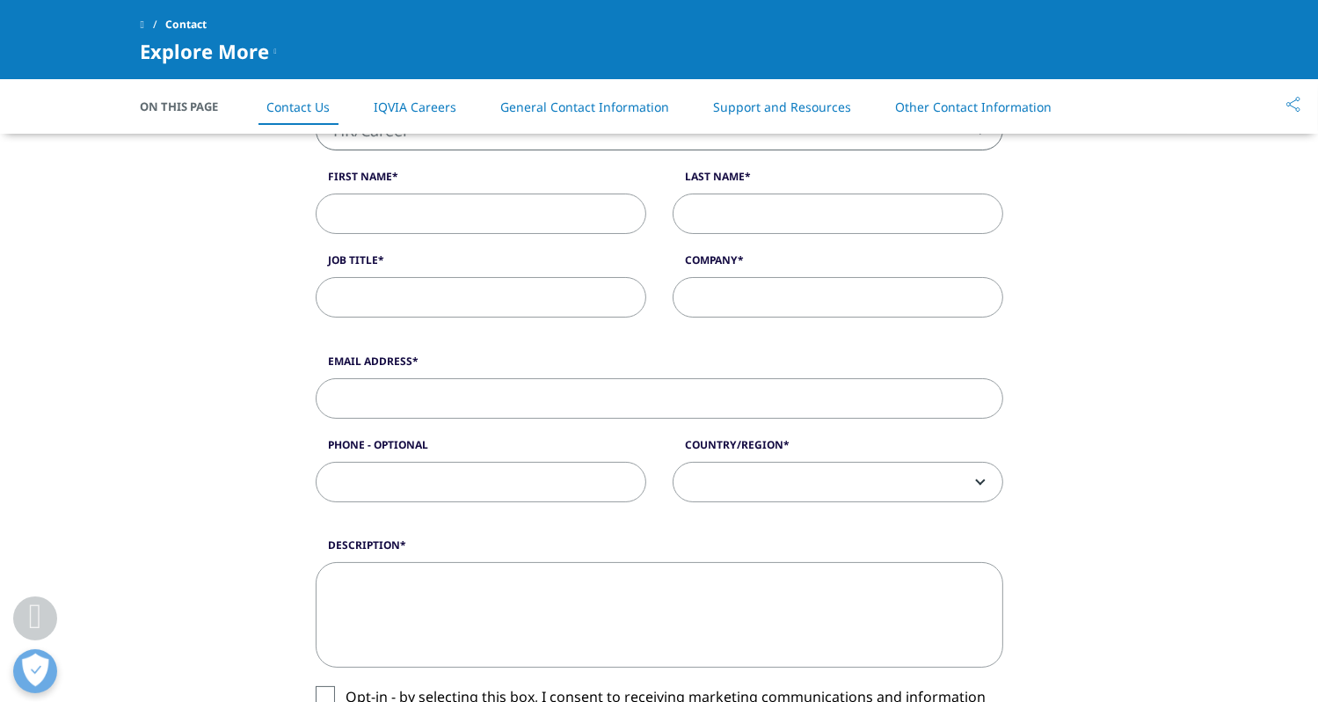
scroll to position [528, 0]
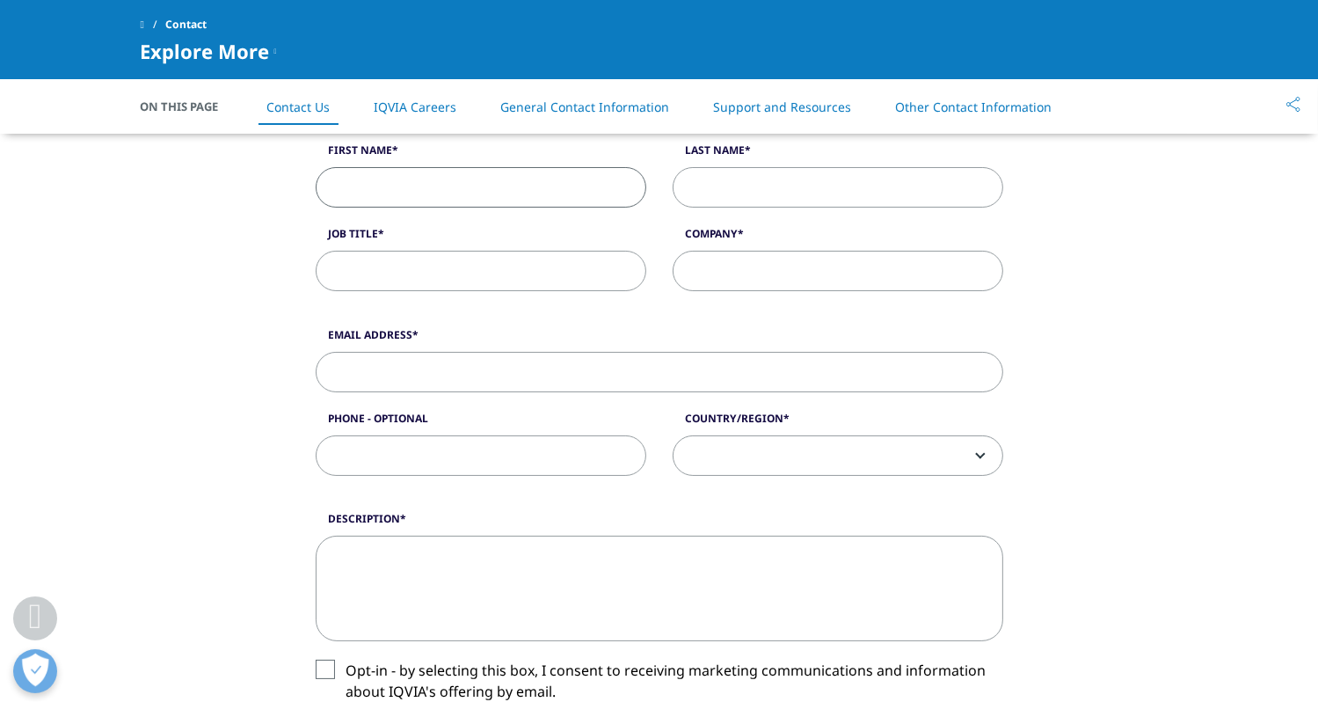
click at [475, 186] on input "First Name" at bounding box center [481, 187] width 331 height 40
type input "[PERSON_NAME]"
type input "[PERSON_NAME][EMAIL_ADDRESS][DOMAIN_NAME]"
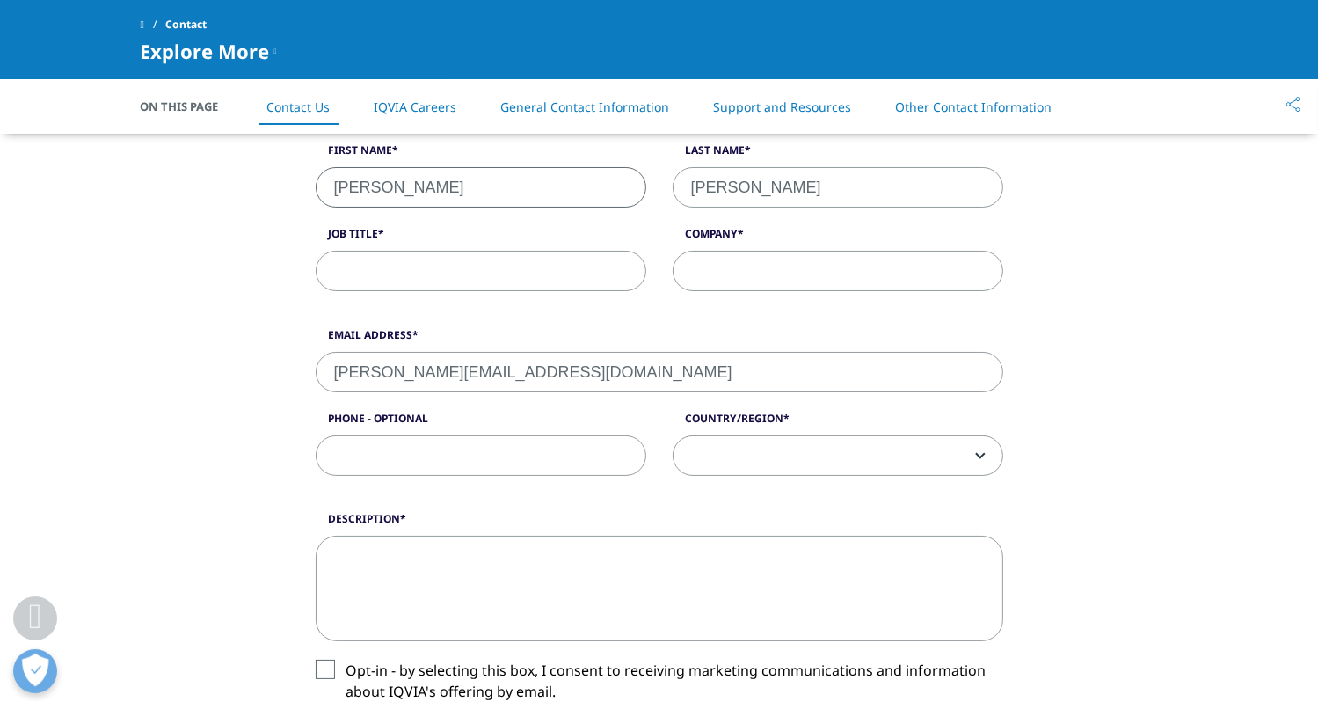
type input "0763188569"
select select "Switzerland"
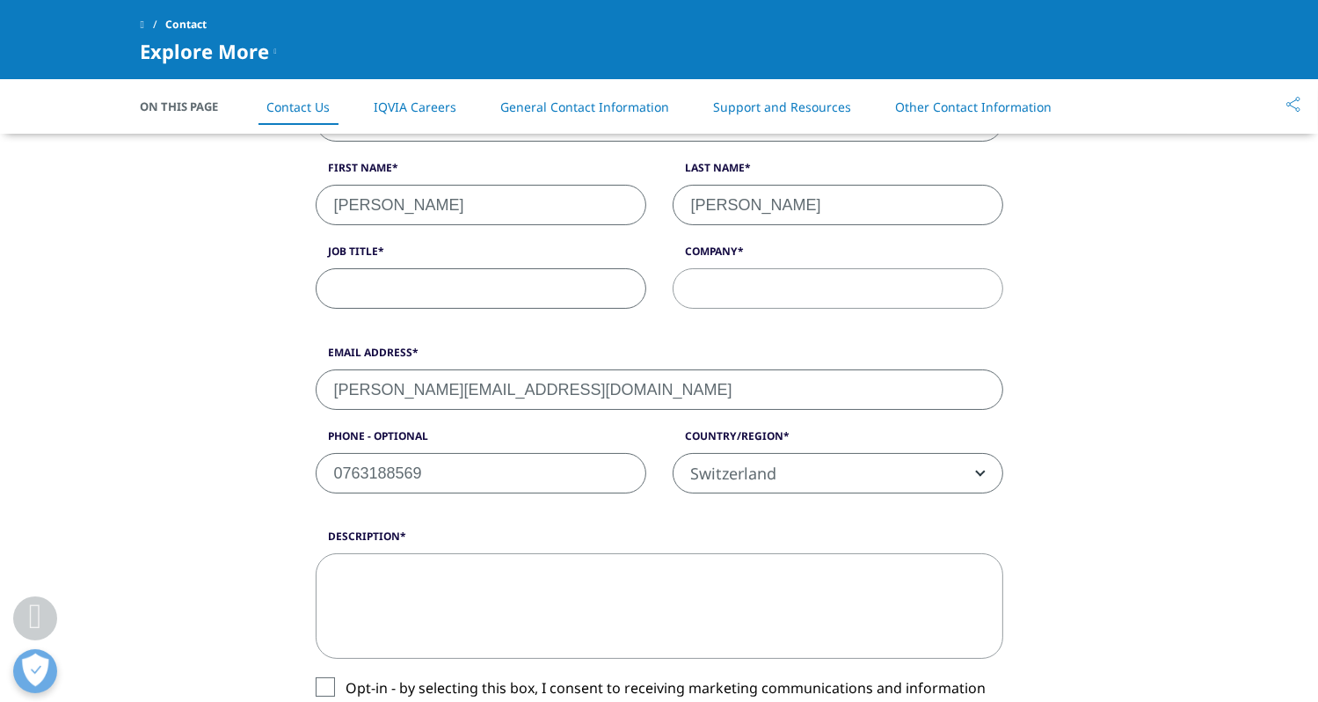
click at [514, 292] on input "Job Title" at bounding box center [481, 288] width 331 height 40
type input "CNO"
click at [716, 284] on input "Company" at bounding box center [838, 288] width 331 height 40
type input "Spital Lachen"
click at [373, 566] on textarea "Description" at bounding box center [660, 606] width 688 height 106
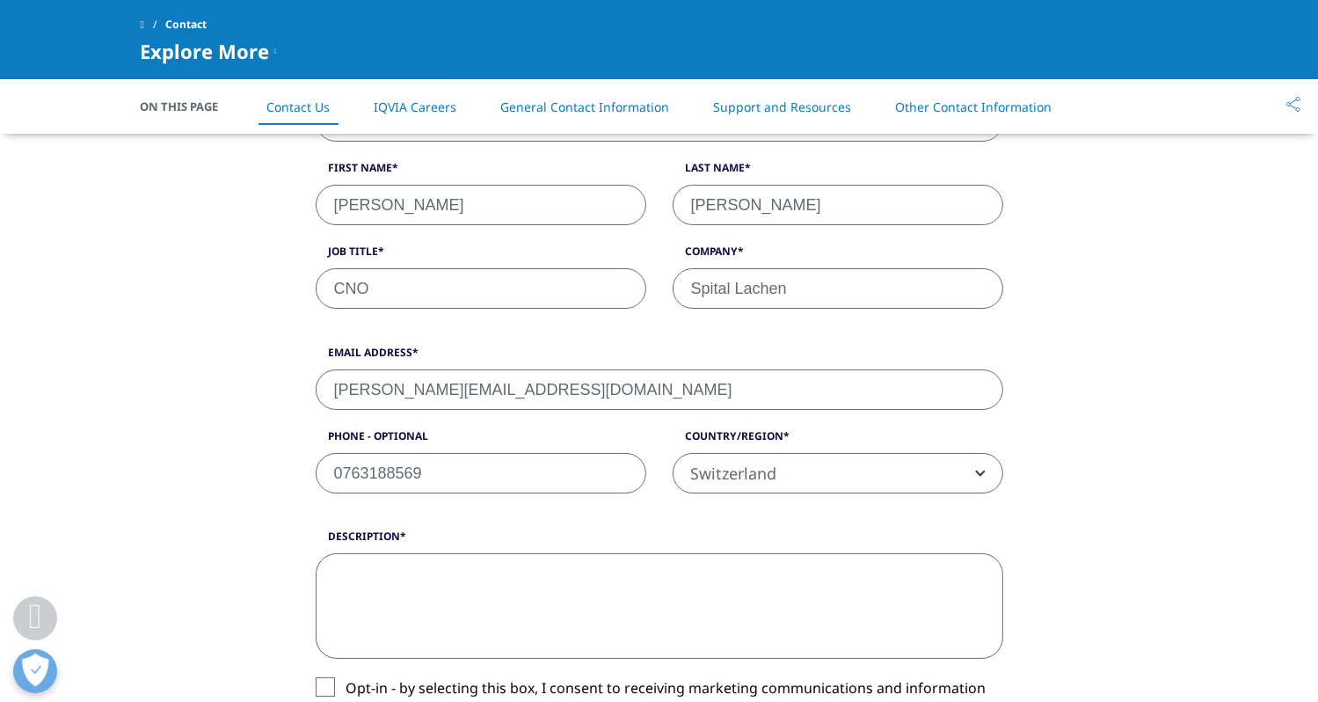
paste textarea "Lore Ips do Sitam Cons adipi elitsedd, E tempo inci ut labore et doloremagn ali…"
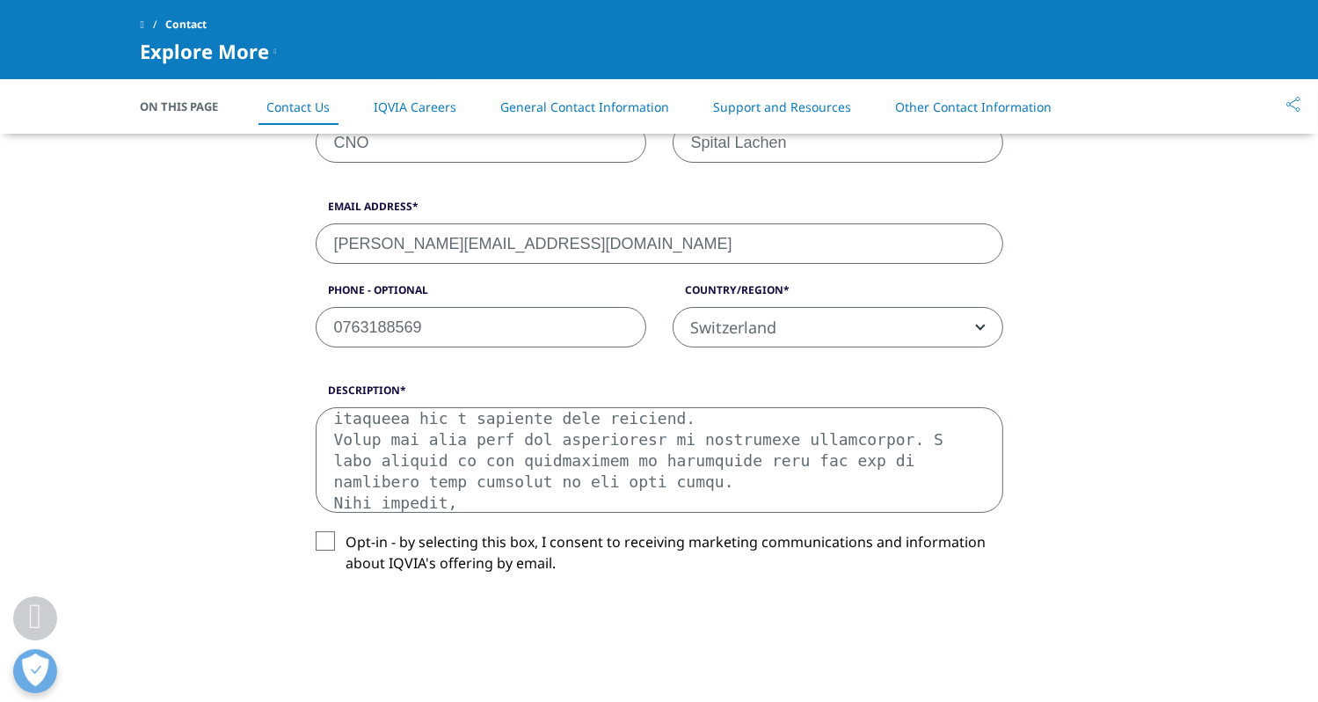
scroll to position [686, 0]
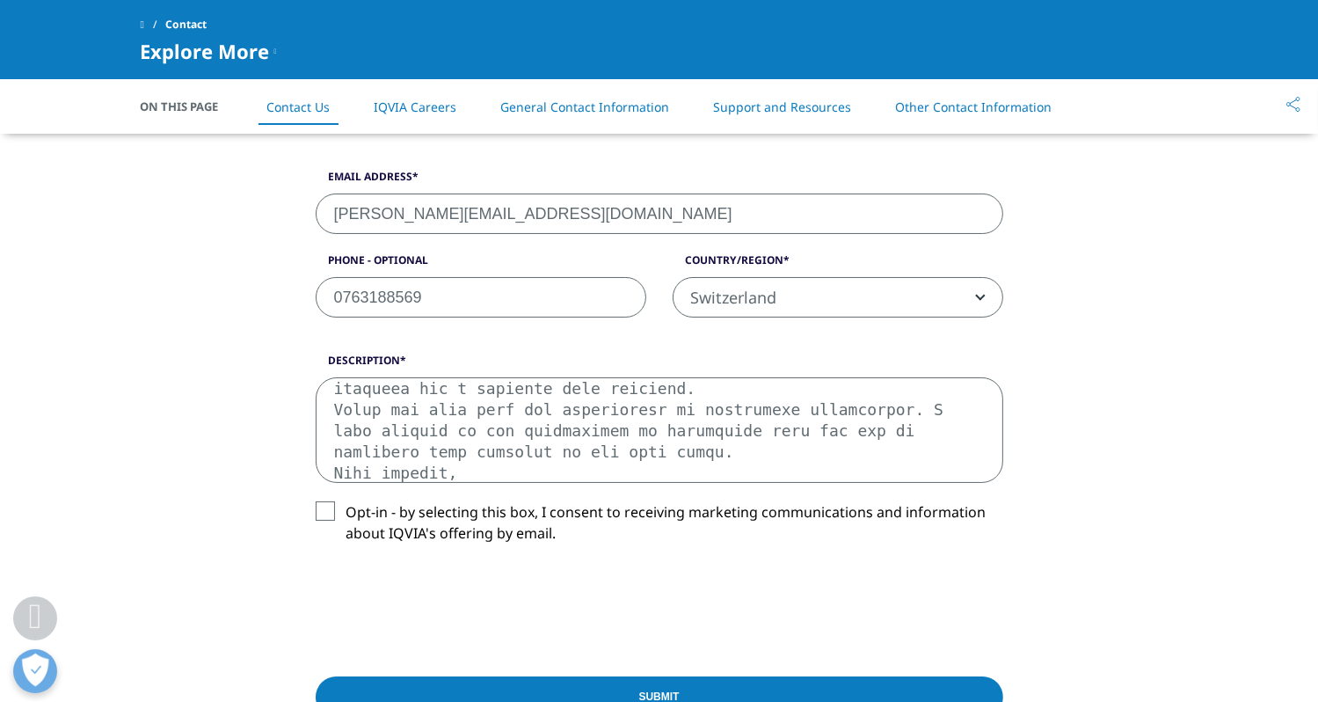
type textarea "Lore Ips do Sitam Cons adipi elitsedd, E tempo inci ut labore et doloremagn ali…"
click at [330, 511] on label "Opt-in - by selecting this box, I consent to receiving marketing communications…" at bounding box center [660, 527] width 688 height 52
click at [347, 501] on input "Opt-in - by selecting this box, I consent to receiving marketing communications…" at bounding box center [347, 501] width 0 height 0
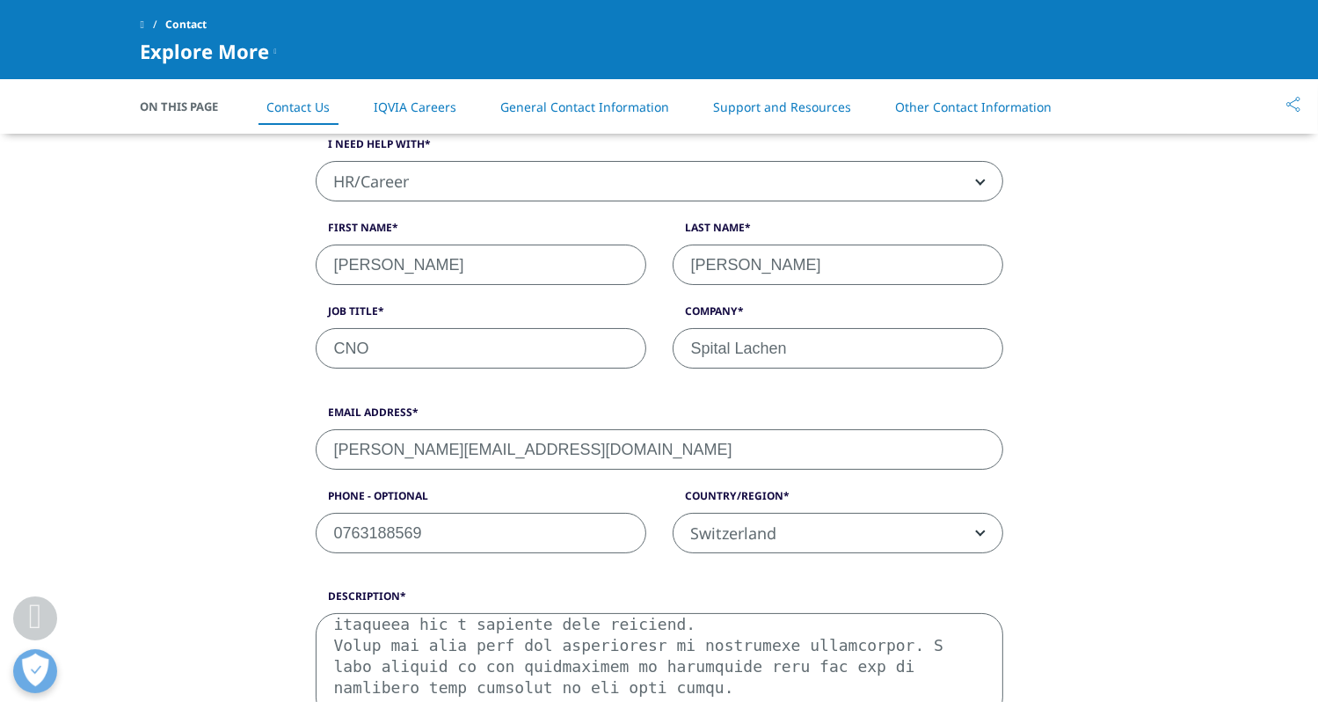
scroll to position [422, 0]
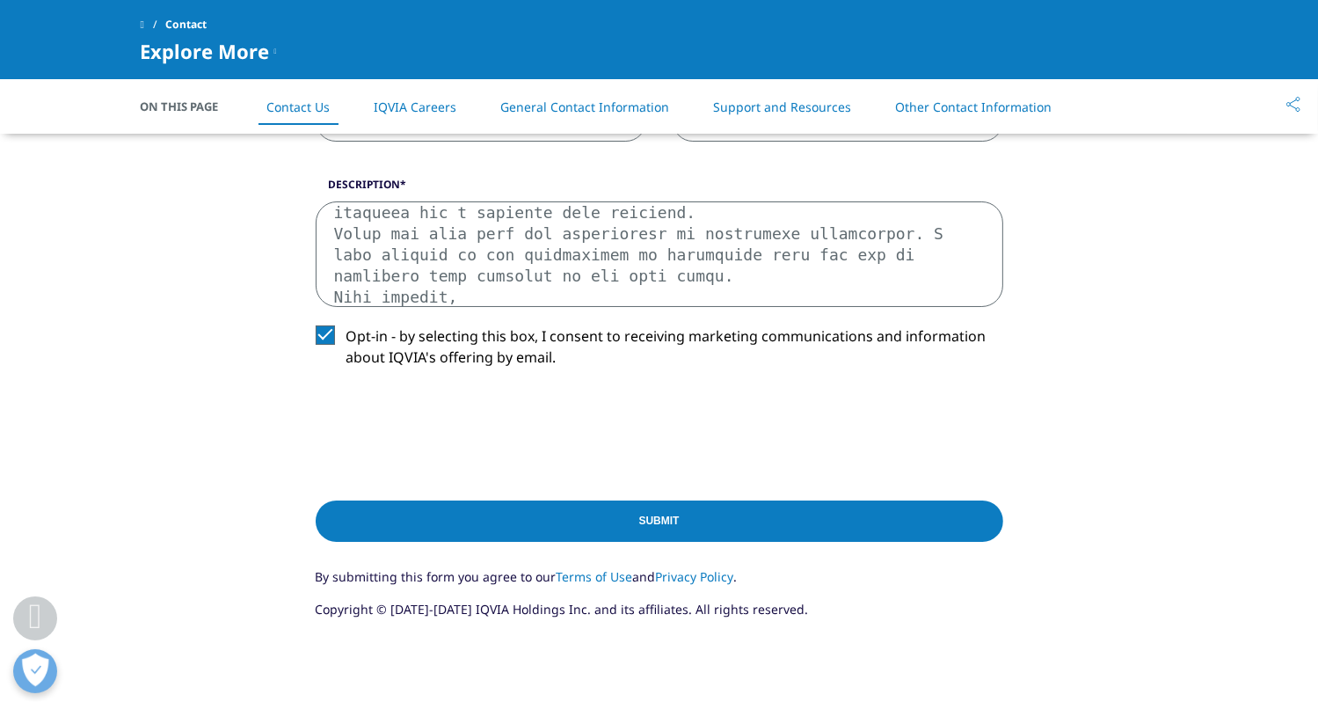
click at [686, 529] on input "Submit" at bounding box center [660, 520] width 688 height 41
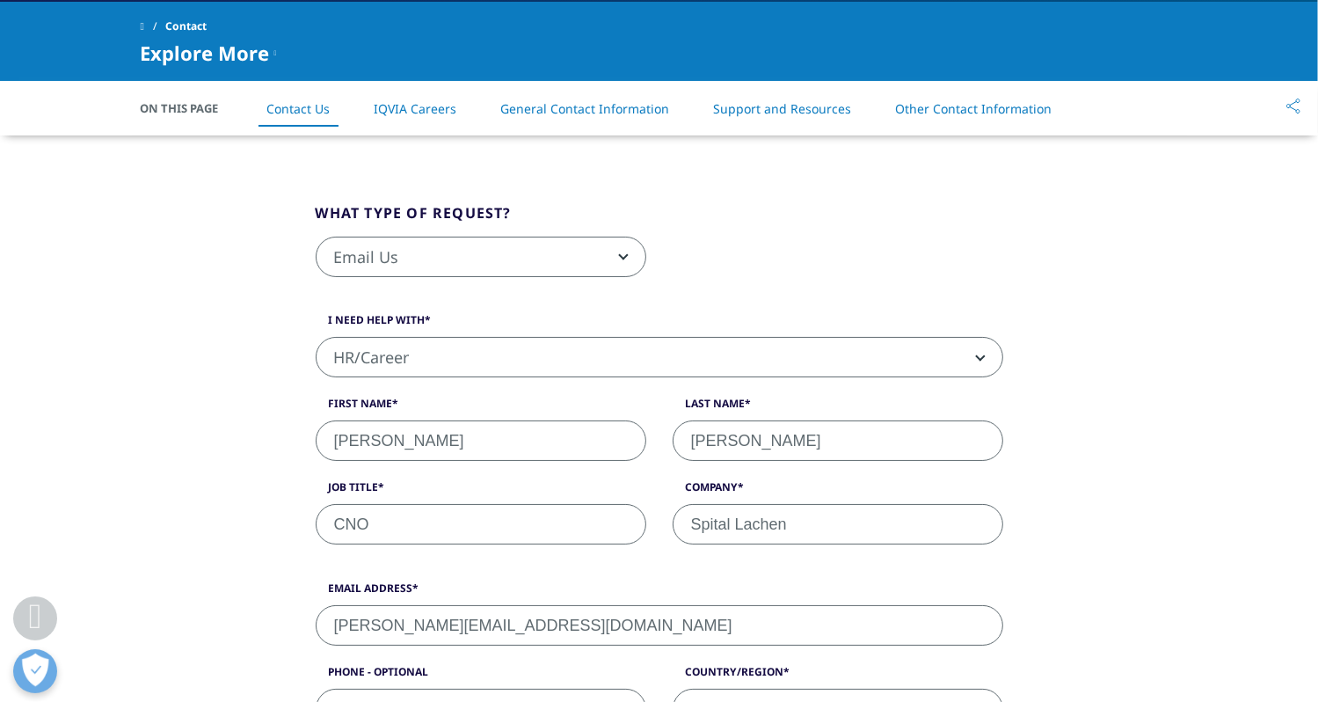
scroll to position [388, 0]
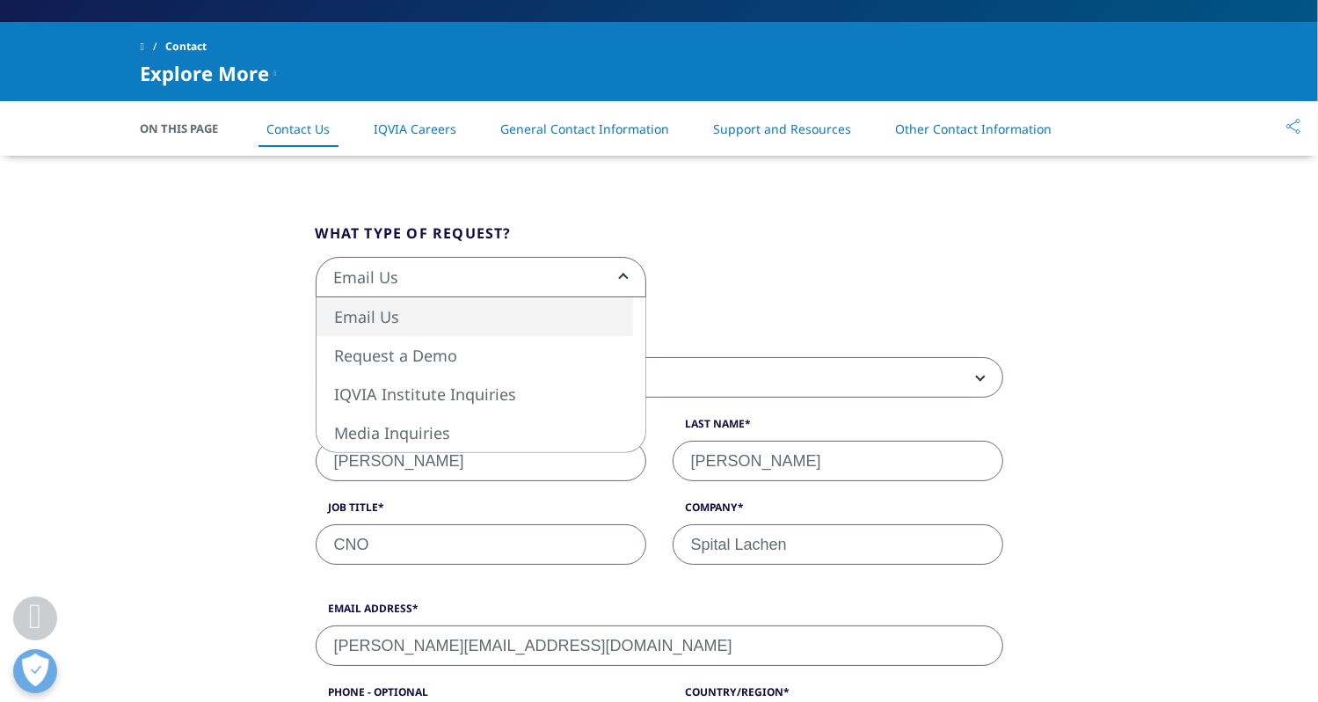
click at [490, 289] on span "Email Us" at bounding box center [481, 278] width 329 height 40
